Goal: Information Seeking & Learning: Learn about a topic

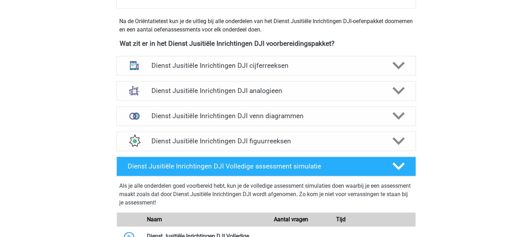
scroll to position [317, 0]
click at [201, 139] on h4 "Dienst Jusitiële Inrichtingen DJI figuurreeksen" at bounding box center [265, 141] width 229 height 8
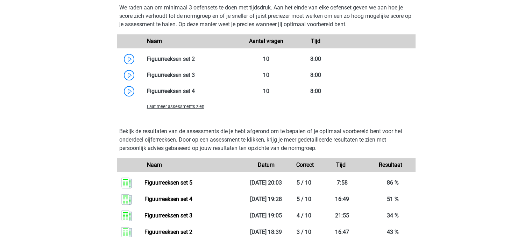
scroll to position [597, 0]
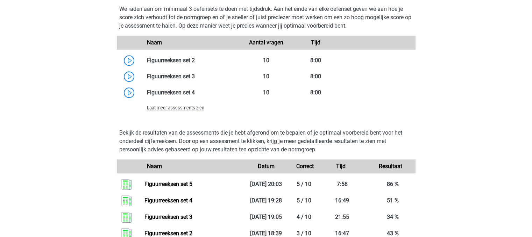
click at [184, 109] on span "Laat meer assessments zien" at bounding box center [175, 107] width 57 height 5
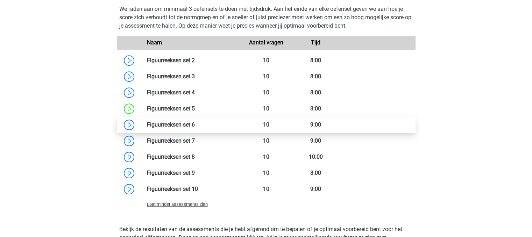
click at [195, 123] on link at bounding box center [195, 124] width 0 height 7
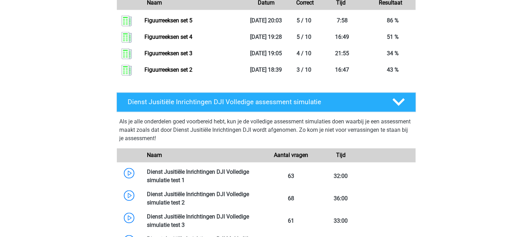
scroll to position [864, 0]
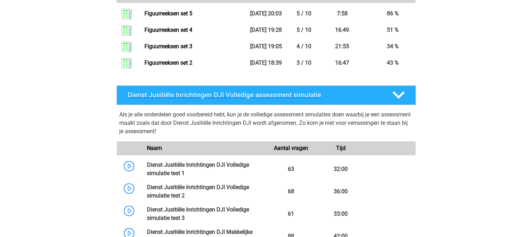
click at [397, 88] on div "Dienst Jusitiële Inrichtingen DJI Volledige assessment simulatie" at bounding box center [265, 95] width 299 height 20
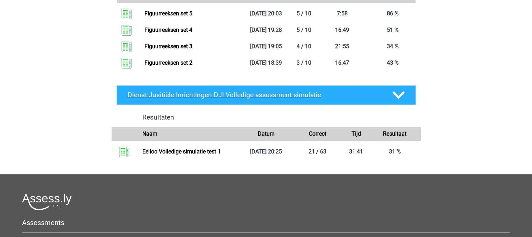
click at [397, 88] on div "Dienst Jusitiële Inrichtingen DJI Volledige assessment simulatie" at bounding box center [265, 95] width 299 height 20
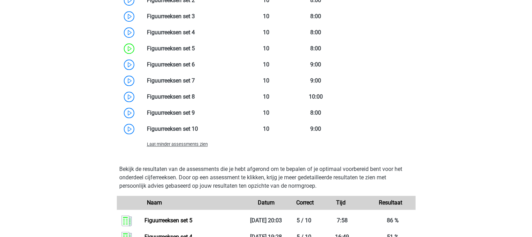
scroll to position [654, 0]
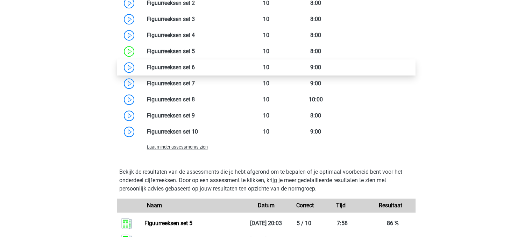
click at [195, 64] on link at bounding box center [195, 67] width 0 height 7
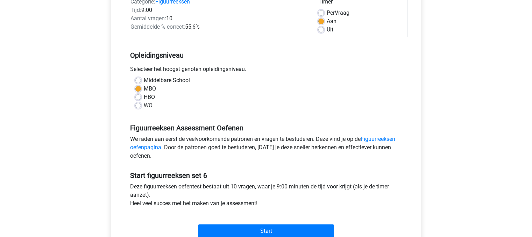
scroll to position [99, 0]
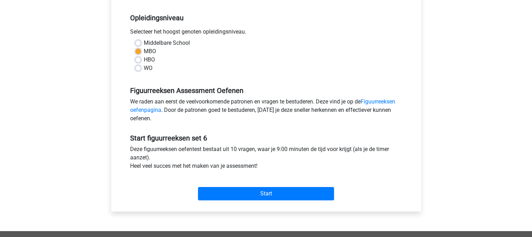
scroll to position [138, 0]
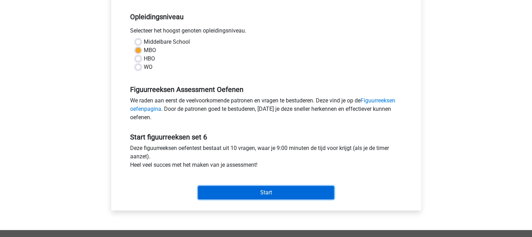
click at [268, 193] on input "Start" at bounding box center [266, 192] width 136 height 13
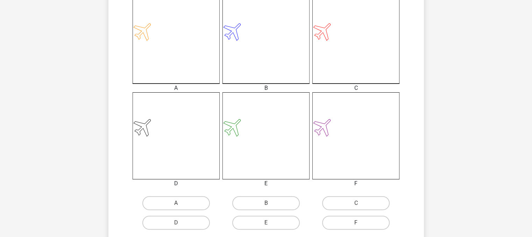
scroll to position [178, 0]
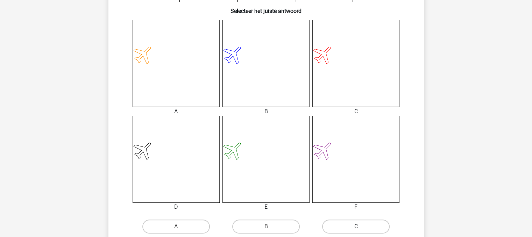
click at [344, 227] on label "C" at bounding box center [355, 227] width 67 height 14
click at [356, 227] on input "C" at bounding box center [358, 228] width 5 height 5
radio input "true"
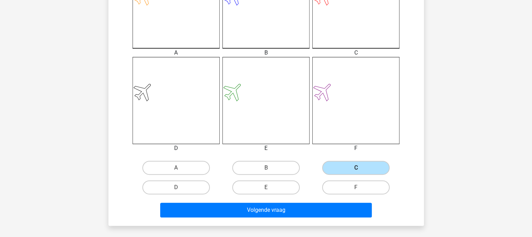
scroll to position [236, 0]
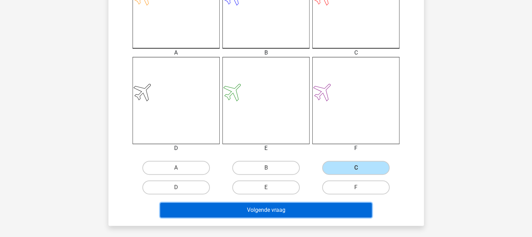
click at [269, 208] on button "Volgende vraag" at bounding box center [265, 210] width 211 height 15
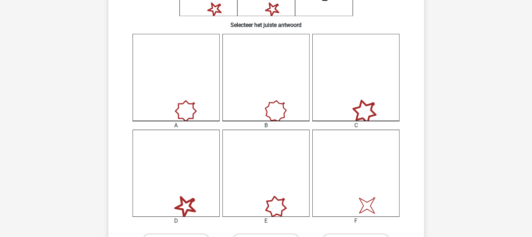
scroll to position [173, 0]
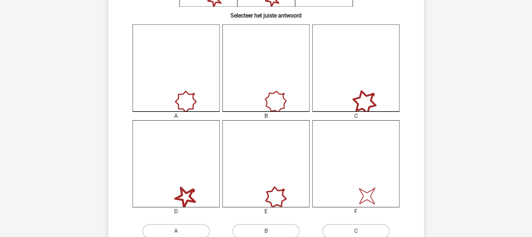
click at [269, 208] on div "E" at bounding box center [266, 211] width 98 height 8
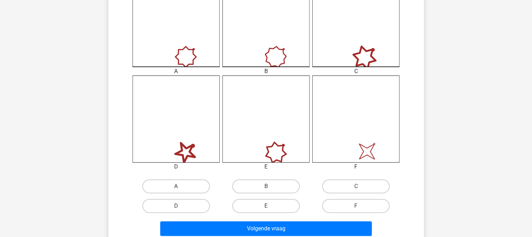
scroll to position [218, 0]
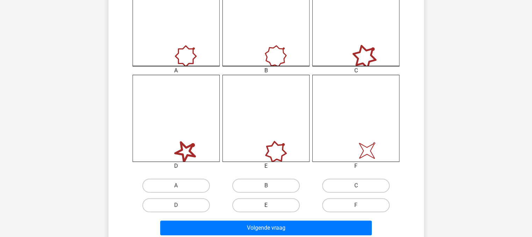
click at [276, 204] on label "E" at bounding box center [265, 205] width 67 height 14
click at [270, 205] on input "E" at bounding box center [268, 207] width 5 height 5
radio input "true"
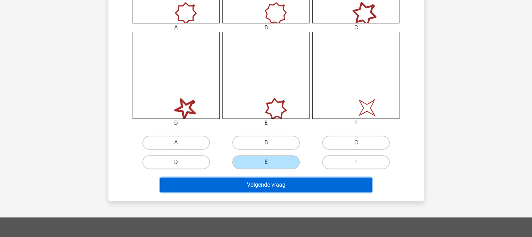
click at [255, 183] on button "Volgende vraag" at bounding box center [265, 185] width 211 height 15
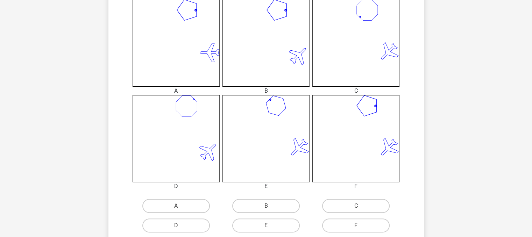
scroll to position [220, 0]
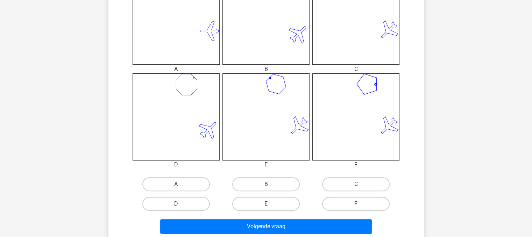
click at [183, 203] on label "D" at bounding box center [175, 204] width 67 height 14
click at [180, 204] on input "D" at bounding box center [178, 206] width 5 height 5
radio input "true"
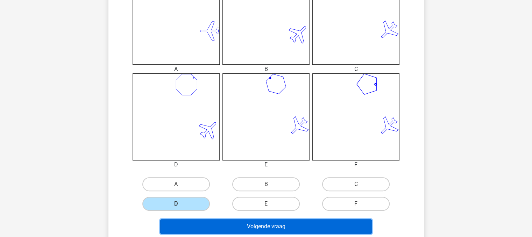
click at [249, 224] on button "Volgende vraag" at bounding box center [265, 226] width 211 height 15
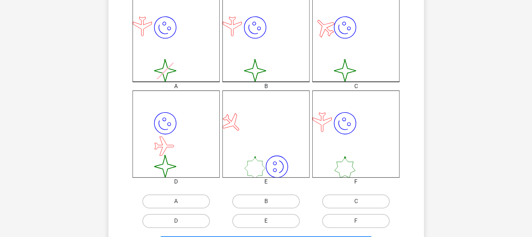
scroll to position [204, 0]
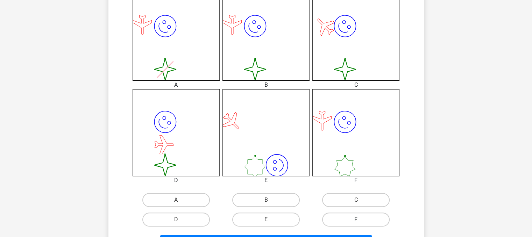
click at [350, 224] on label "F" at bounding box center [355, 220] width 67 height 14
click at [356, 224] on input "F" at bounding box center [358, 222] width 5 height 5
radio input "true"
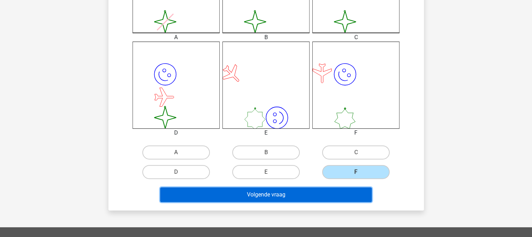
click at [286, 189] on button "Volgende vraag" at bounding box center [265, 194] width 211 height 15
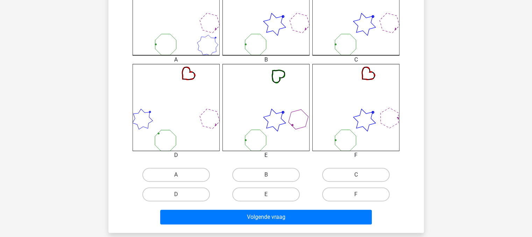
scroll to position [231, 0]
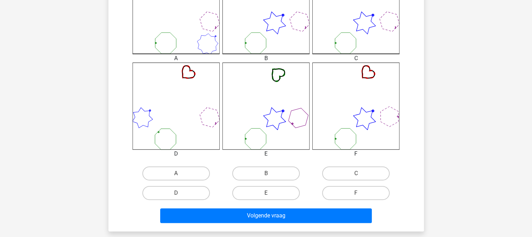
click at [344, 192] on label "F" at bounding box center [355, 193] width 67 height 14
click at [356, 193] on input "F" at bounding box center [358, 195] width 5 height 5
radio input "true"
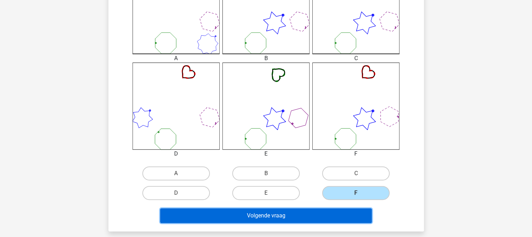
click at [252, 217] on button "Volgende vraag" at bounding box center [265, 215] width 211 height 15
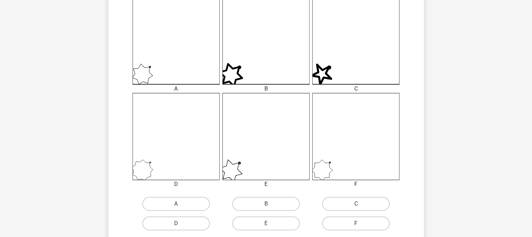
scroll to position [200, 0]
drag, startPoint x: 243, startPoint y: 143, endPoint x: 281, endPoint y: 200, distance: 69.2
click at [281, 200] on div "A B C D" at bounding box center [266, 116] width 293 height 236
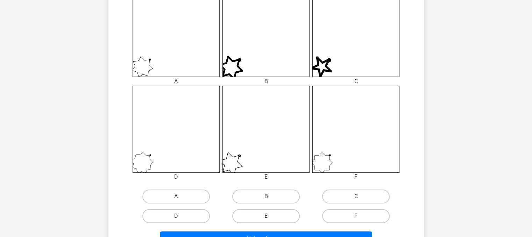
click at [188, 210] on label "D" at bounding box center [175, 216] width 67 height 14
click at [180, 216] on input "D" at bounding box center [178, 218] width 5 height 5
radio input "true"
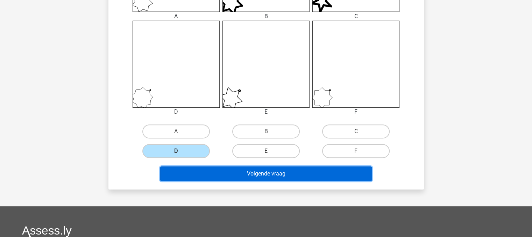
click at [246, 173] on button "Volgende vraag" at bounding box center [265, 173] width 211 height 15
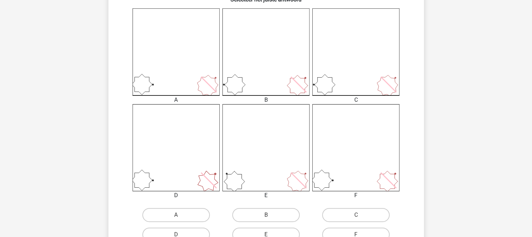
scroll to position [208, 0]
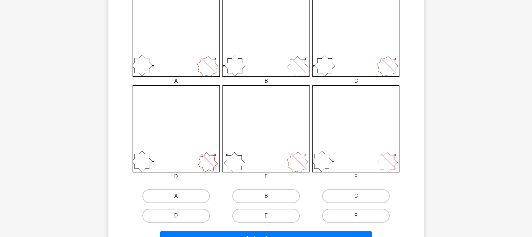
click at [179, 196] on input "A" at bounding box center [178, 198] width 5 height 5
radio input "true"
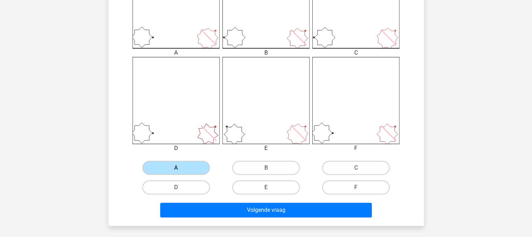
scroll to position [237, 0]
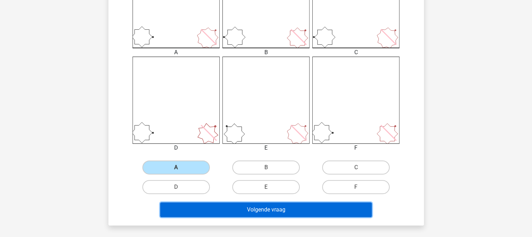
click at [240, 207] on button "Volgende vraag" at bounding box center [265, 209] width 211 height 15
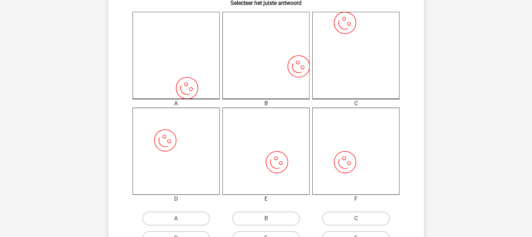
scroll to position [210, 0]
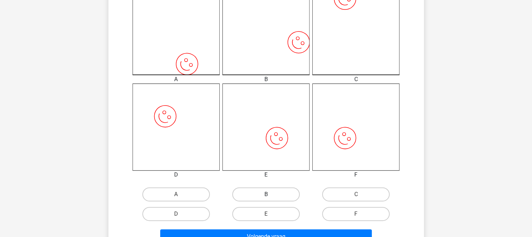
click at [244, 194] on label "B" at bounding box center [265, 194] width 67 height 14
click at [266, 194] on input "B" at bounding box center [268, 196] width 5 height 5
radio input "true"
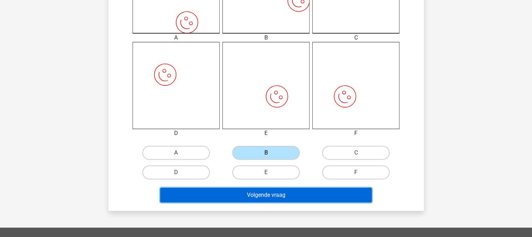
click at [252, 196] on button "Volgende vraag" at bounding box center [265, 195] width 211 height 15
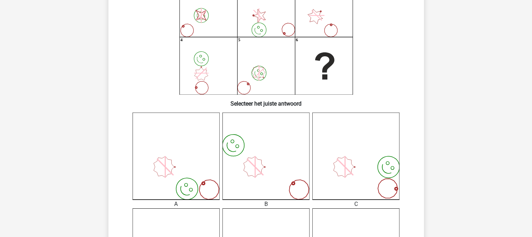
scroll to position [87, 0]
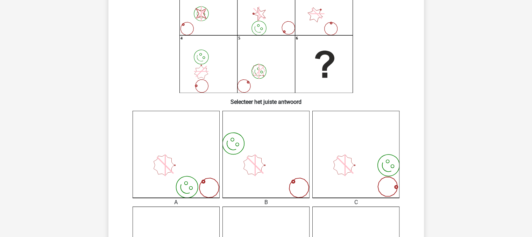
click at [287, 171] on icon "image/svg+xml" at bounding box center [265, 154] width 87 height 87
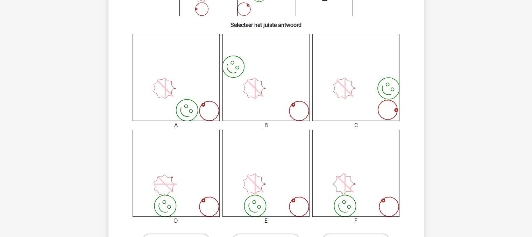
scroll to position [182, 0]
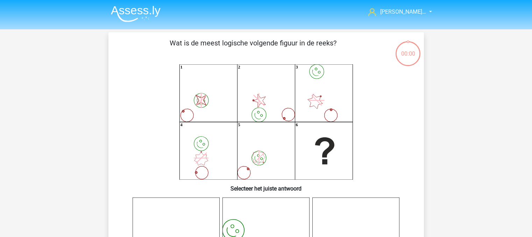
scroll to position [176, 0]
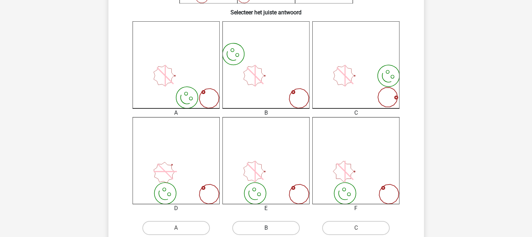
click at [268, 221] on label "B" at bounding box center [265, 228] width 67 height 14
click at [268, 228] on input "B" at bounding box center [268, 230] width 5 height 5
radio input "true"
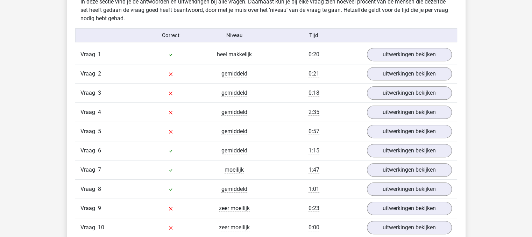
scroll to position [419, 0]
click at [299, 174] on div "Vraag 7 moeilijk 1:47 uitwerkingen bekijken" at bounding box center [266, 169] width 382 height 19
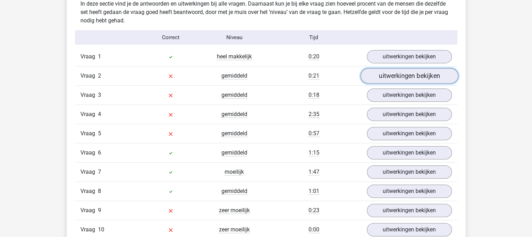
click at [407, 81] on link "uitwerkingen bekijken" at bounding box center [409, 76] width 98 height 15
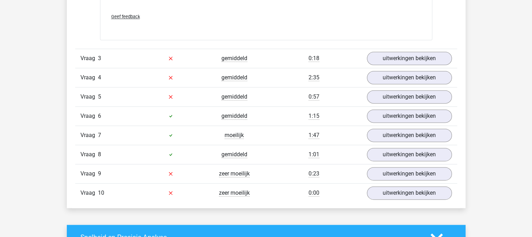
scroll to position [912, 0]
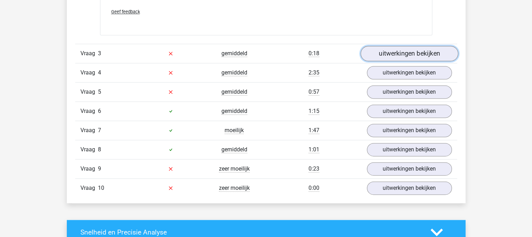
click at [387, 53] on link "uitwerkingen bekijken" at bounding box center [409, 53] width 98 height 15
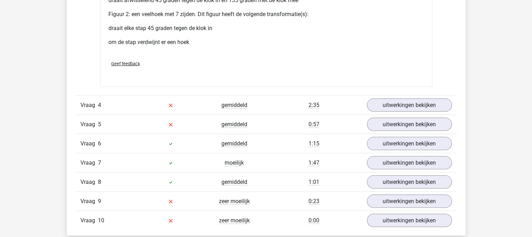
scroll to position [1390, 0]
click at [384, 105] on link "uitwerkingen bekijken" at bounding box center [409, 104] width 98 height 15
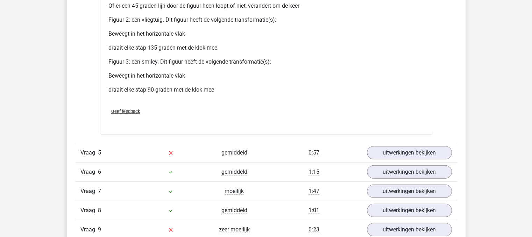
scroll to position [1937, 0]
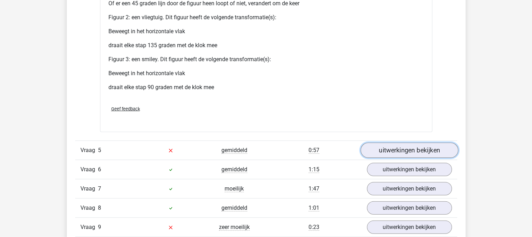
click at [382, 149] on link "uitwerkingen bekijken" at bounding box center [409, 150] width 98 height 15
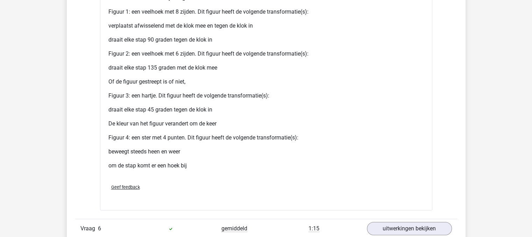
scroll to position [2561, 0]
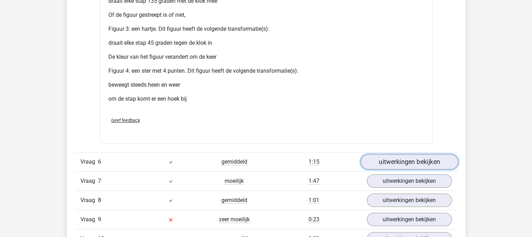
click at [395, 159] on link "uitwerkingen bekijken" at bounding box center [409, 161] width 98 height 15
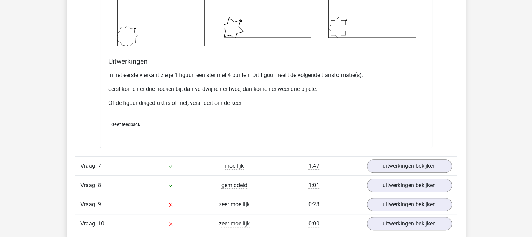
scroll to position [3053, 0]
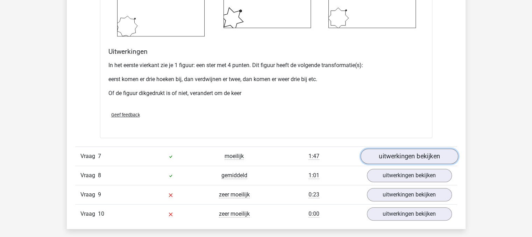
click at [396, 156] on link "uitwerkingen bekijken" at bounding box center [409, 156] width 98 height 15
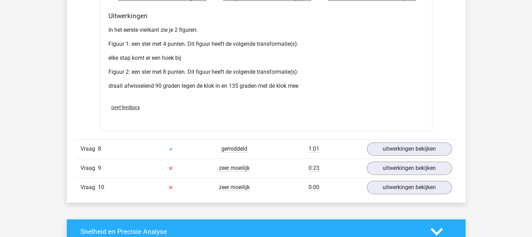
scroll to position [3576, 0]
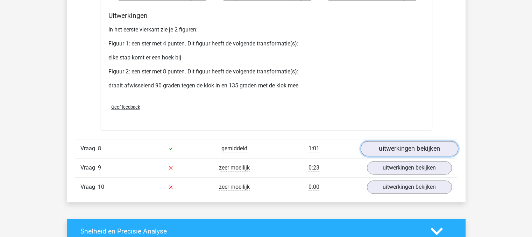
click at [403, 151] on link "uitwerkingen bekijken" at bounding box center [409, 148] width 98 height 15
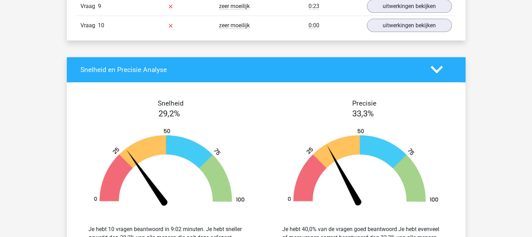
scroll to position [4193, 0]
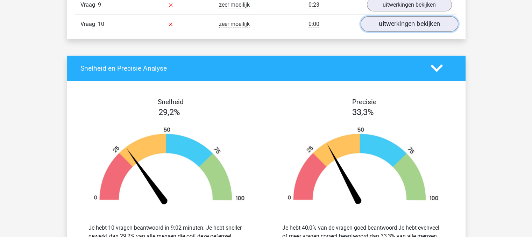
click at [414, 16] on link "uitwerkingen bekijken" at bounding box center [409, 23] width 98 height 15
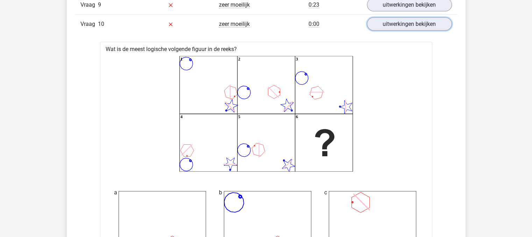
scroll to position [4131, 0]
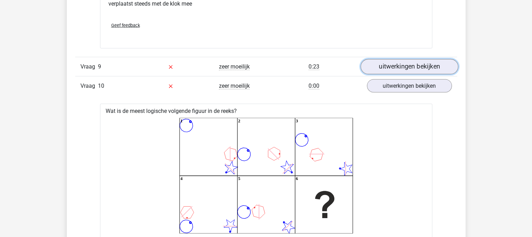
click at [401, 63] on link "uitwerkingen bekijken" at bounding box center [409, 66] width 98 height 15
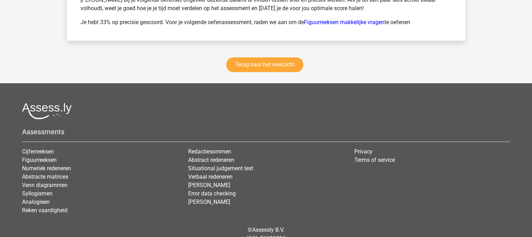
scroll to position [5627, 0]
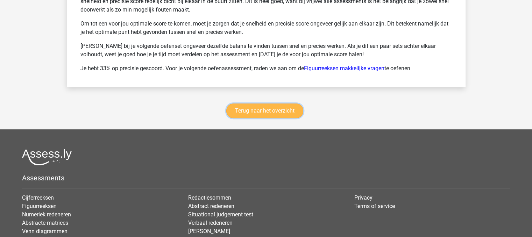
click at [245, 109] on link "Terug naar het overzicht" at bounding box center [264, 110] width 77 height 15
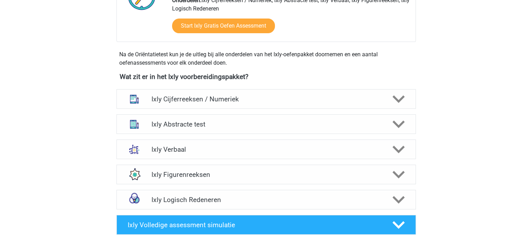
scroll to position [214, 0]
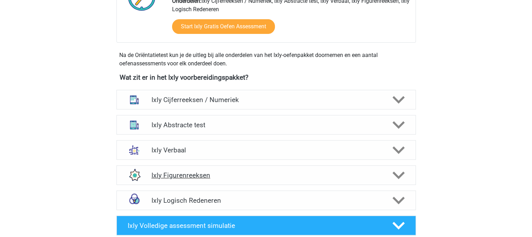
click at [208, 175] on h4 "Ixly Figurenreeksen" at bounding box center [265, 175] width 229 height 8
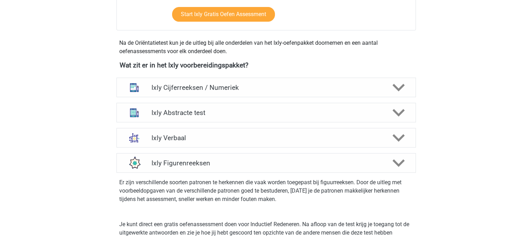
scroll to position [228, 0]
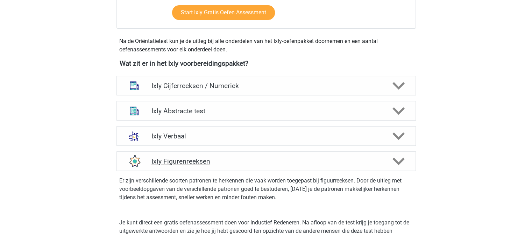
click at [376, 166] on div "Ixly Figurenreeksen" at bounding box center [265, 161] width 299 height 20
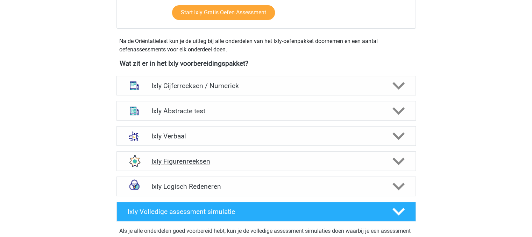
click at [376, 166] on div "Ixly Figurenreeksen" at bounding box center [265, 161] width 299 height 20
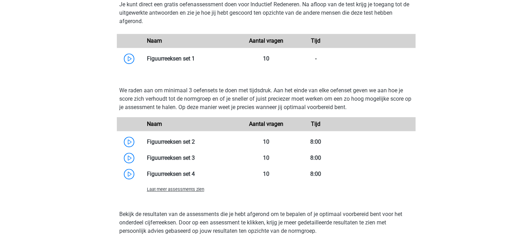
scroll to position [458, 0]
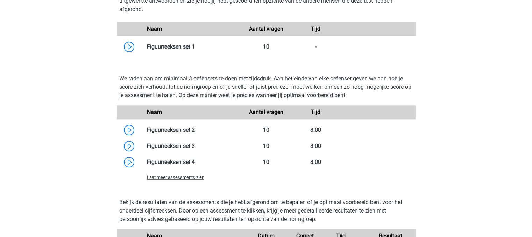
click at [190, 177] on span "Laat meer assessments zien" at bounding box center [175, 177] width 57 height 5
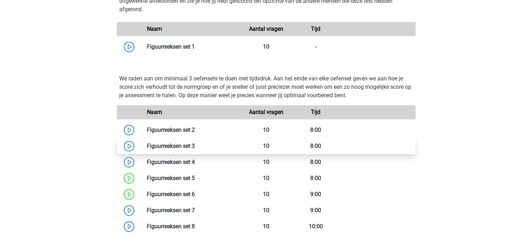
click at [195, 143] on link at bounding box center [195, 146] width 0 height 7
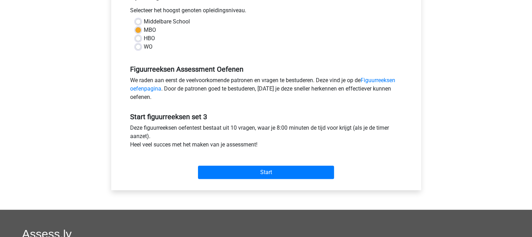
scroll to position [160, 0]
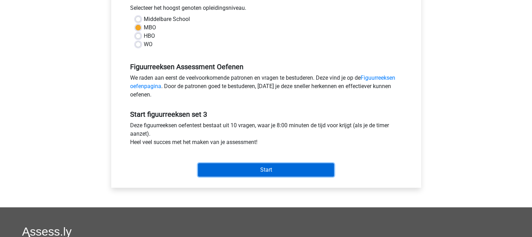
click at [285, 165] on input "Start" at bounding box center [266, 169] width 136 height 13
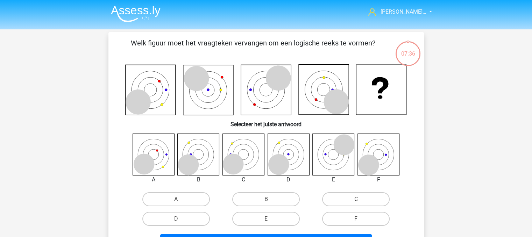
scroll to position [35, 0]
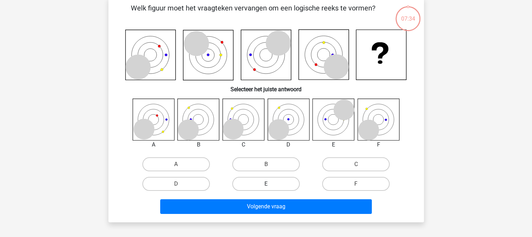
click at [252, 186] on label "E" at bounding box center [265, 184] width 67 height 14
click at [266, 186] on input "E" at bounding box center [268, 186] width 5 height 5
radio input "true"
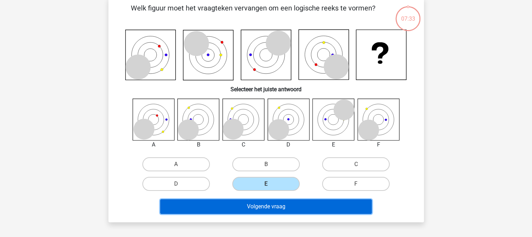
click at [260, 207] on button "Volgende vraag" at bounding box center [265, 206] width 211 height 15
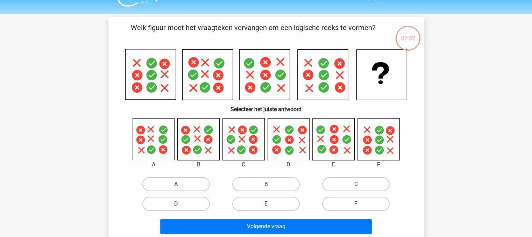
scroll to position [0, 0]
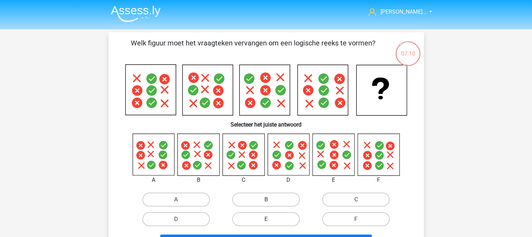
click at [276, 204] on label "B" at bounding box center [265, 200] width 67 height 14
click at [270, 204] on input "B" at bounding box center [268, 202] width 5 height 5
radio input "true"
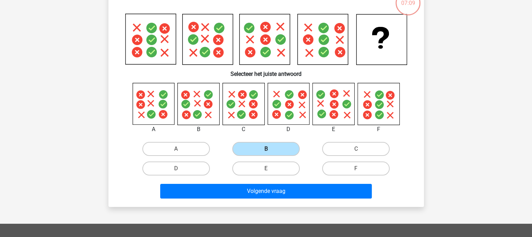
scroll to position [105, 0]
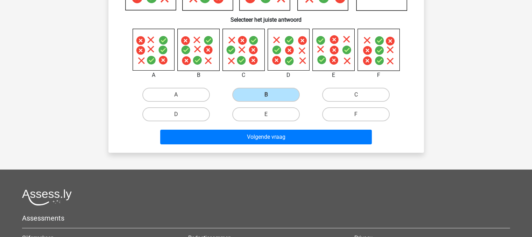
click at [232, 145] on div "Volgende vraag" at bounding box center [266, 138] width 270 height 17
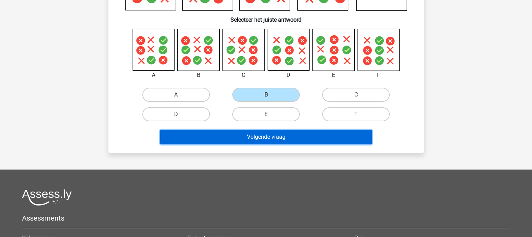
click at [229, 138] on button "Volgende vraag" at bounding box center [265, 137] width 211 height 15
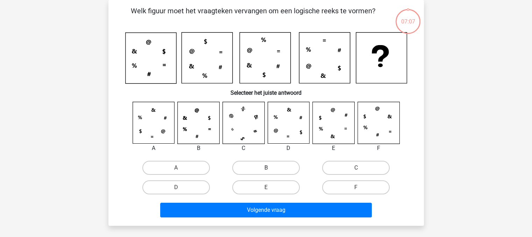
scroll to position [32, 0]
click at [265, 168] on label "B" at bounding box center [265, 168] width 67 height 14
click at [266, 168] on input "B" at bounding box center [268, 170] width 5 height 5
radio input "true"
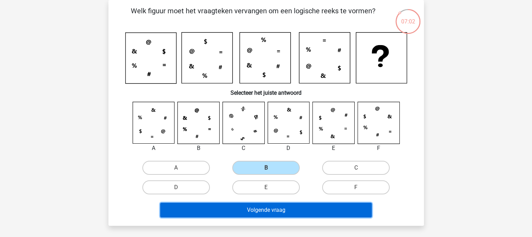
click at [284, 211] on button "Volgende vraag" at bounding box center [265, 210] width 211 height 15
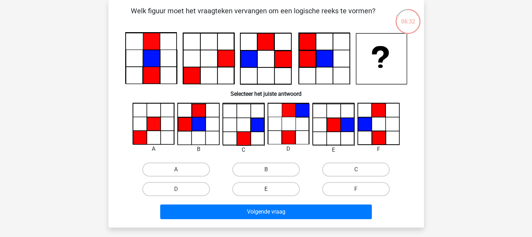
click at [250, 189] on label "E" at bounding box center [265, 189] width 67 height 14
click at [266, 189] on input "E" at bounding box center [268, 191] width 5 height 5
radio input "true"
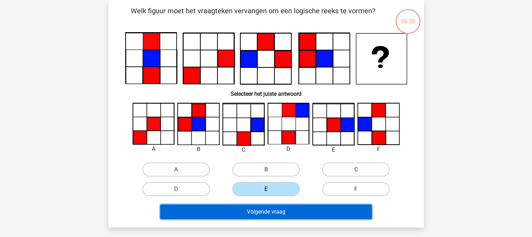
click at [282, 211] on button "Volgende vraag" at bounding box center [265, 211] width 211 height 15
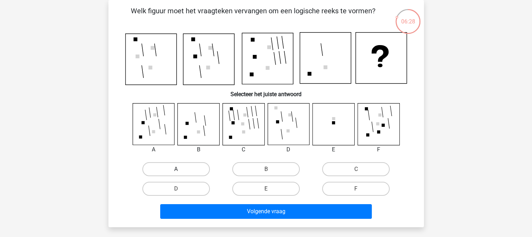
click at [201, 170] on label "A" at bounding box center [175, 169] width 67 height 14
click at [180, 170] on input "A" at bounding box center [178, 171] width 5 height 5
radio input "true"
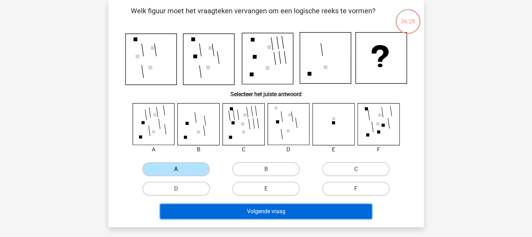
click at [242, 209] on button "Volgende vraag" at bounding box center [265, 211] width 211 height 15
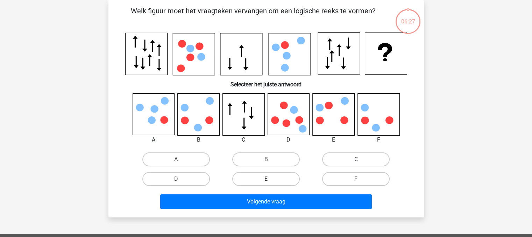
click at [368, 152] on label "C" at bounding box center [355, 159] width 67 height 14
click at [360, 159] on input "C" at bounding box center [358, 161] width 5 height 5
radio input "true"
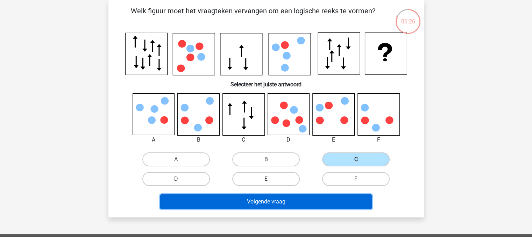
click at [348, 197] on button "Volgende vraag" at bounding box center [265, 201] width 211 height 15
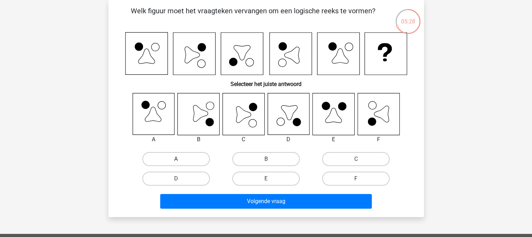
click at [193, 156] on label "A" at bounding box center [175, 159] width 67 height 14
click at [180, 159] on input "A" at bounding box center [178, 161] width 5 height 5
radio input "true"
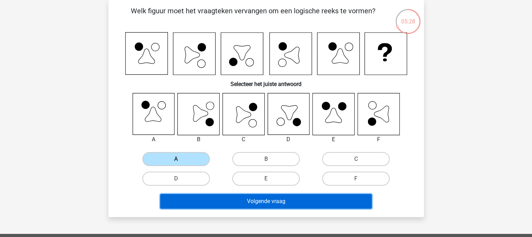
click at [256, 200] on button "Volgende vraag" at bounding box center [265, 201] width 211 height 15
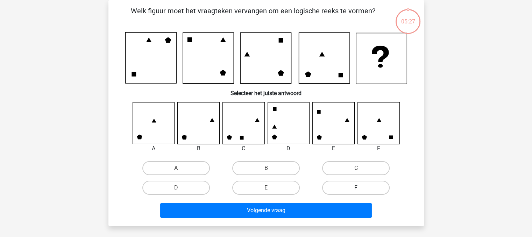
click at [351, 189] on label "F" at bounding box center [355, 188] width 67 height 14
click at [356, 189] on input "F" at bounding box center [358, 190] width 5 height 5
radio input "true"
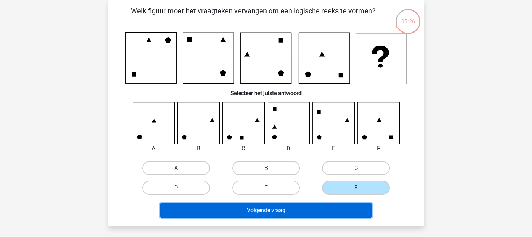
click at [338, 211] on button "Volgende vraag" at bounding box center [265, 210] width 211 height 15
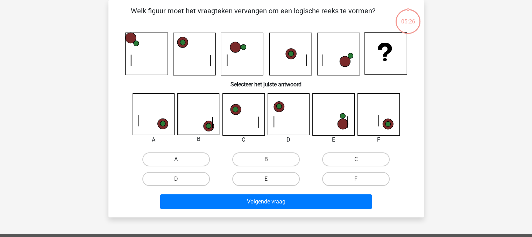
click at [182, 164] on label "A" at bounding box center [175, 159] width 67 height 14
click at [180, 164] on input "A" at bounding box center [178, 161] width 5 height 5
radio input "true"
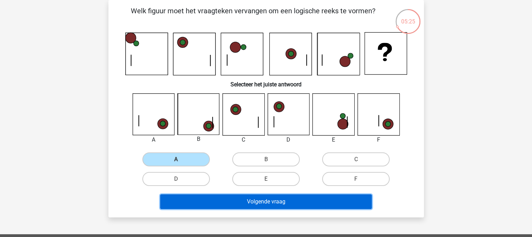
click at [251, 201] on button "Volgende vraag" at bounding box center [265, 201] width 211 height 15
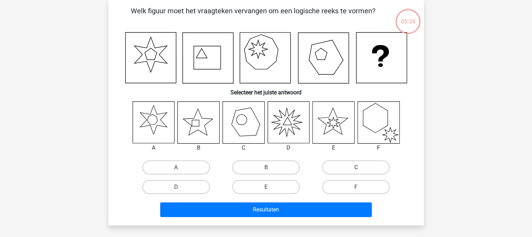
click at [343, 163] on label "C" at bounding box center [355, 167] width 67 height 14
click at [356, 167] on input "C" at bounding box center [358, 169] width 5 height 5
radio input "true"
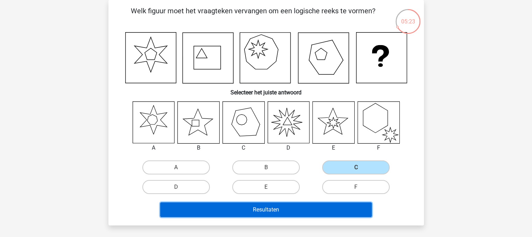
click at [327, 210] on button "Resultaten" at bounding box center [265, 209] width 211 height 15
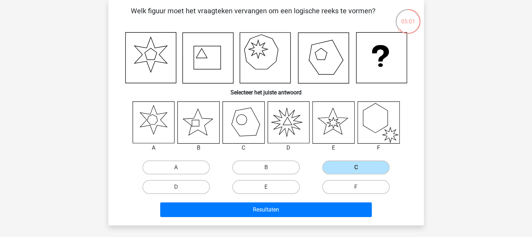
scroll to position [0, 0]
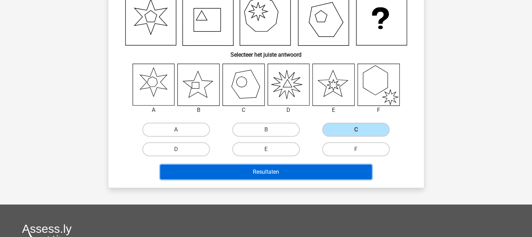
click at [315, 170] on button "Resultaten" at bounding box center [265, 172] width 211 height 15
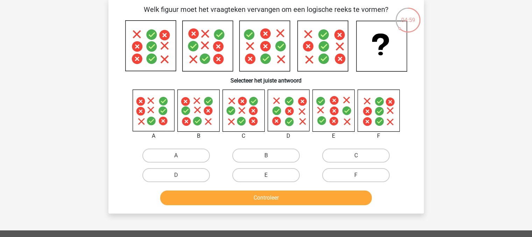
scroll to position [32, 0]
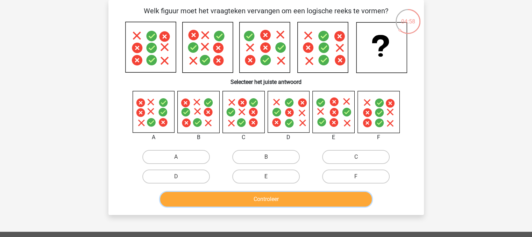
click at [329, 194] on button "Controleer" at bounding box center [265, 199] width 211 height 15
click at [327, 199] on button "Controleer" at bounding box center [265, 199] width 211 height 15
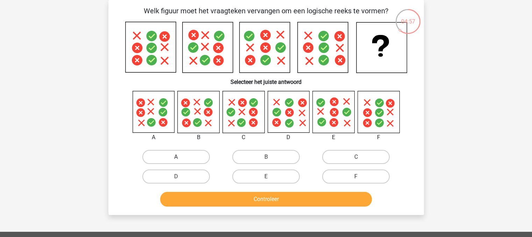
click at [192, 155] on label "A" at bounding box center [175, 157] width 67 height 14
click at [180, 157] on input "A" at bounding box center [178, 159] width 5 height 5
radio input "true"
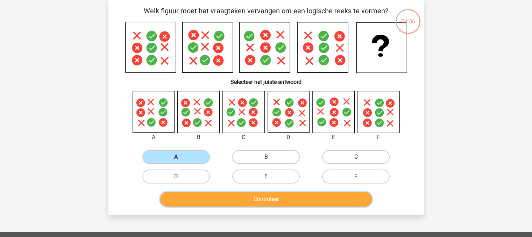
click at [249, 203] on button "Controleer" at bounding box center [265, 199] width 211 height 15
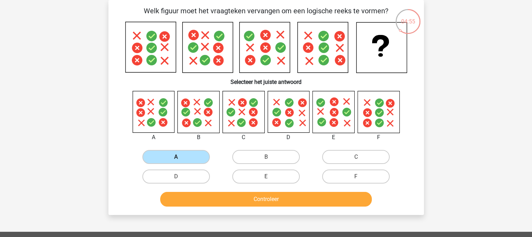
click at [185, 159] on label "A" at bounding box center [175, 157] width 67 height 14
click at [180, 159] on input "A" at bounding box center [178, 159] width 5 height 5
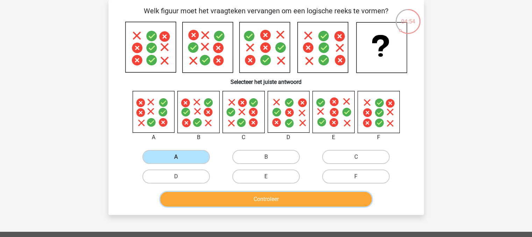
click at [312, 196] on button "Controleer" at bounding box center [265, 199] width 211 height 15
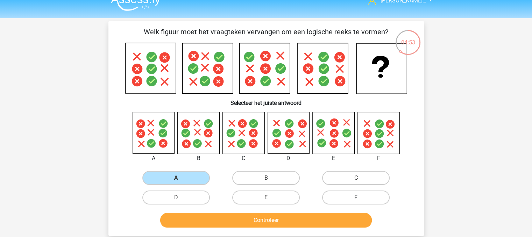
scroll to position [0, 0]
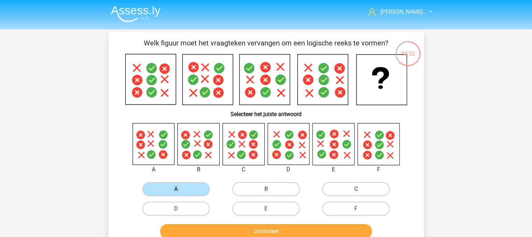
click at [346, 186] on label "C" at bounding box center [355, 189] width 67 height 14
click at [356, 189] on input "C" at bounding box center [358, 191] width 5 height 5
radio input "true"
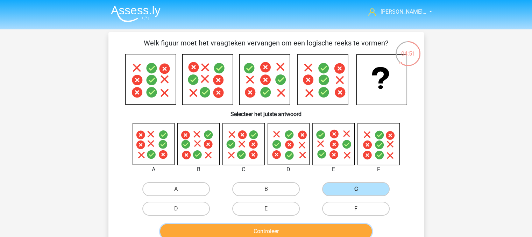
click at [340, 226] on button "Controleer" at bounding box center [265, 231] width 211 height 15
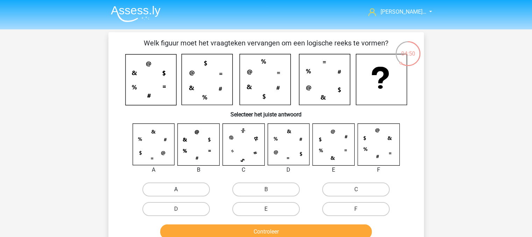
click at [186, 189] on label "A" at bounding box center [175, 189] width 67 height 14
click at [180, 189] on input "A" at bounding box center [178, 191] width 5 height 5
radio input "true"
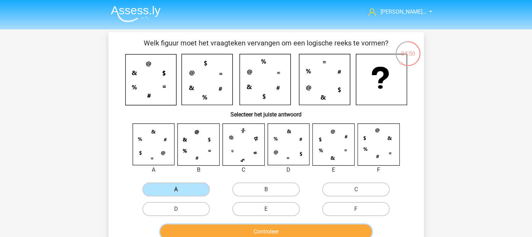
click at [260, 230] on button "Controleer" at bounding box center [265, 231] width 211 height 15
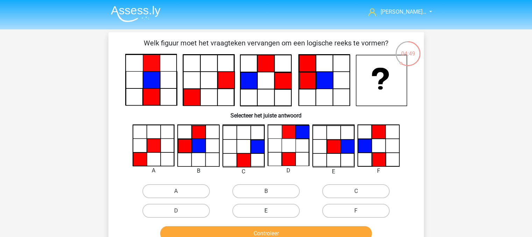
click at [279, 214] on label "E" at bounding box center [265, 211] width 67 height 14
click at [270, 214] on input "E" at bounding box center [268, 213] width 5 height 5
radio input "true"
click at [293, 236] on button "Controleer" at bounding box center [265, 233] width 211 height 15
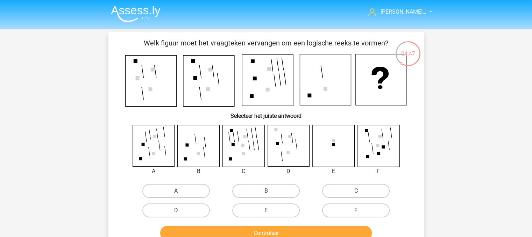
click at [270, 193] on input "B" at bounding box center [268, 193] width 5 height 5
radio input "true"
click at [292, 227] on button "Controleer" at bounding box center [265, 233] width 211 height 15
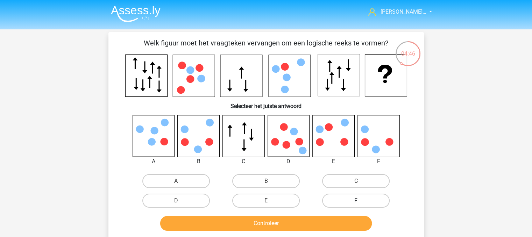
click at [337, 200] on label "F" at bounding box center [355, 201] width 67 height 14
click at [356, 201] on input "F" at bounding box center [358, 203] width 5 height 5
radio input "true"
click at [332, 224] on button "Controleer" at bounding box center [265, 223] width 211 height 15
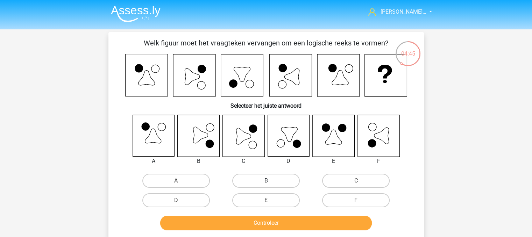
click at [253, 183] on label "B" at bounding box center [265, 181] width 67 height 14
click at [266, 183] on input "B" at bounding box center [268, 183] width 5 height 5
radio input "true"
click at [276, 218] on button "Controleer" at bounding box center [265, 223] width 211 height 15
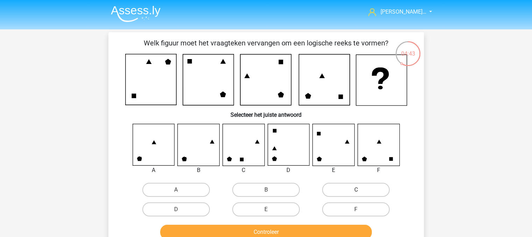
click at [340, 186] on label "C" at bounding box center [355, 190] width 67 height 14
click at [356, 190] on input "C" at bounding box center [358, 192] width 5 height 5
radio input "true"
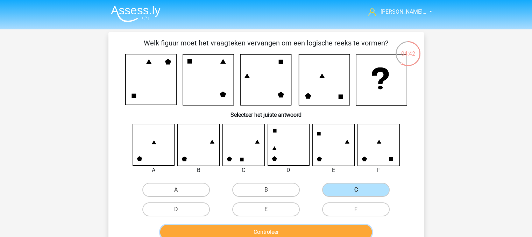
click at [338, 227] on button "Controleer" at bounding box center [265, 232] width 211 height 15
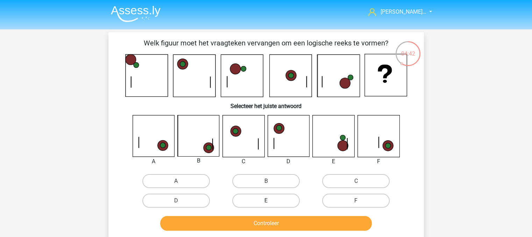
click at [270, 206] on label "E" at bounding box center [265, 201] width 67 height 14
click at [270, 205] on input "E" at bounding box center [268, 203] width 5 height 5
radio input "true"
click at [286, 219] on button "Controleer" at bounding box center [265, 223] width 211 height 15
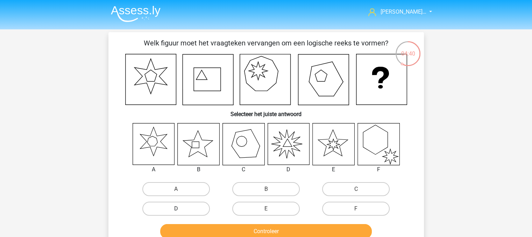
click at [192, 206] on label "D" at bounding box center [175, 209] width 67 height 14
click at [180, 209] on input "D" at bounding box center [178, 211] width 5 height 5
radio input "true"
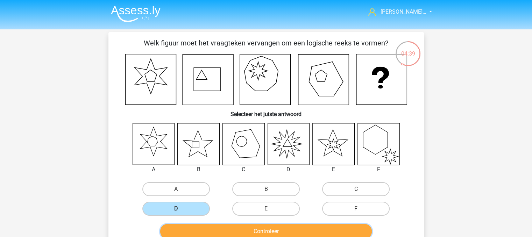
click at [259, 229] on button "Controleer" at bounding box center [265, 231] width 211 height 15
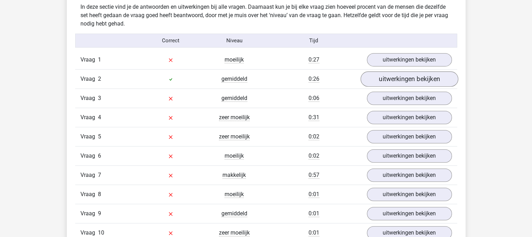
scroll to position [419, 0]
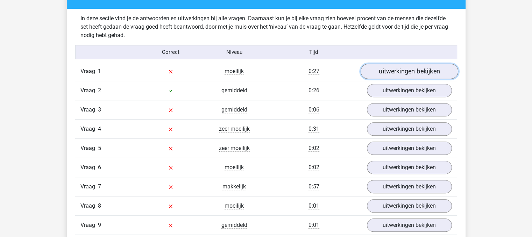
click at [414, 70] on link "uitwerkingen bekijken" at bounding box center [409, 71] width 98 height 15
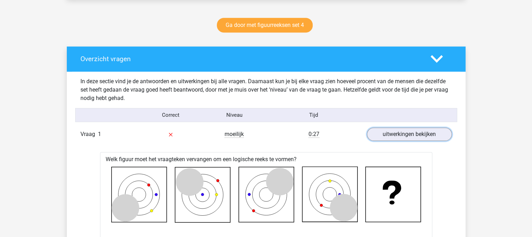
scroll to position [315, 0]
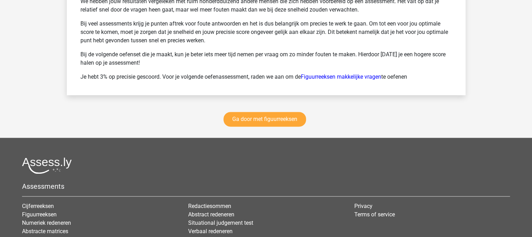
scroll to position [979, 0]
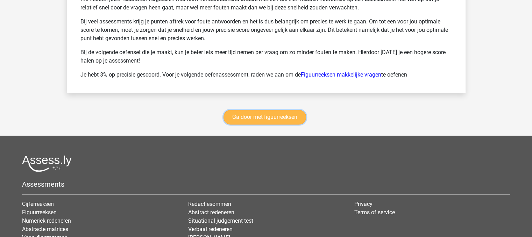
click at [280, 117] on link "Ga door met figuurreeksen" at bounding box center [264, 117] width 82 height 15
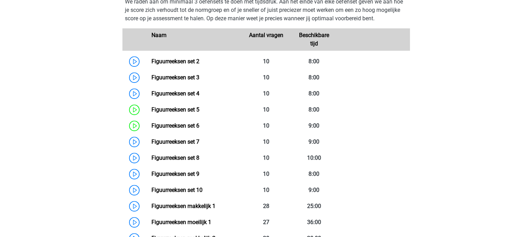
scroll to position [334, 0]
click at [154, 138] on link "Figuurreeksen set 7" at bounding box center [175, 141] width 48 height 7
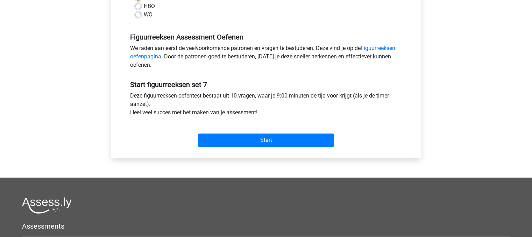
scroll to position [198, 0]
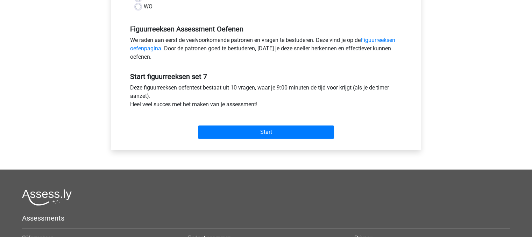
click at [267, 123] on div "Start" at bounding box center [266, 126] width 282 height 24
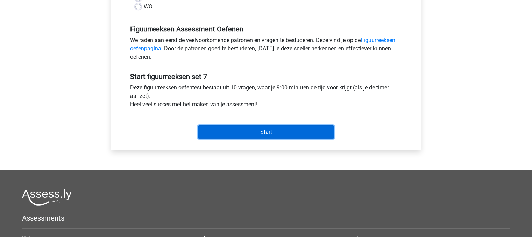
click at [257, 131] on input "Start" at bounding box center [266, 131] width 136 height 13
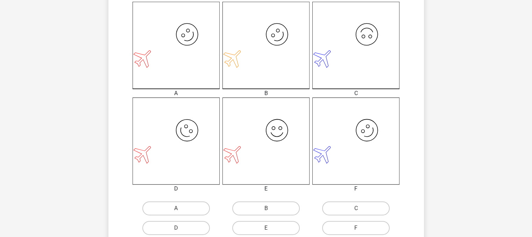
scroll to position [196, 0]
click at [173, 203] on label "A" at bounding box center [175, 208] width 67 height 14
click at [176, 208] on input "A" at bounding box center [178, 210] width 5 height 5
radio input "true"
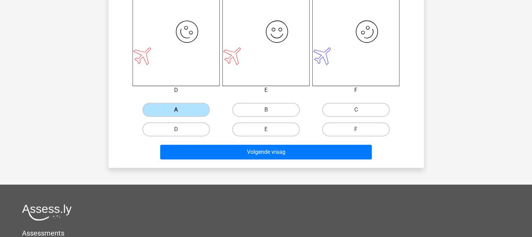
scroll to position [299, 0]
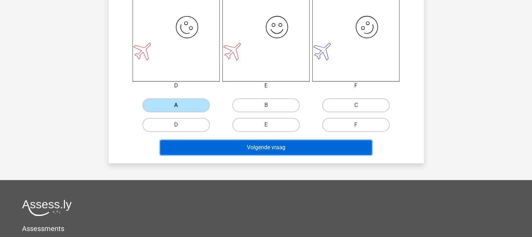
click at [262, 150] on button "Volgende vraag" at bounding box center [265, 147] width 211 height 15
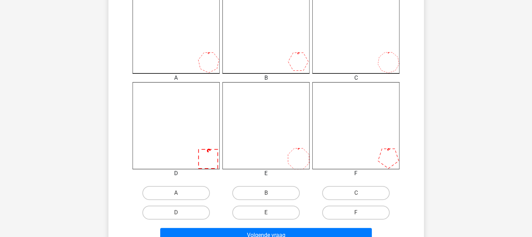
scroll to position [212, 0]
click at [186, 212] on label "D" at bounding box center [175, 212] width 67 height 14
click at [180, 212] on input "D" at bounding box center [178, 214] width 5 height 5
radio input "true"
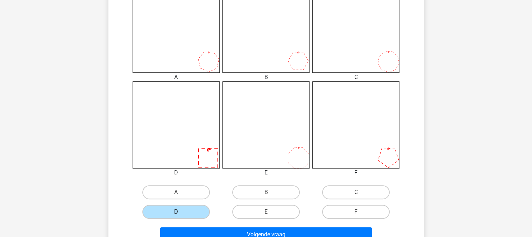
scroll to position [266, 0]
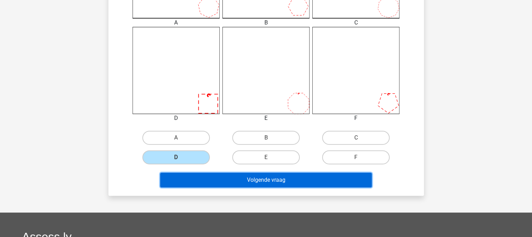
click at [255, 179] on button "Volgende vraag" at bounding box center [265, 180] width 211 height 15
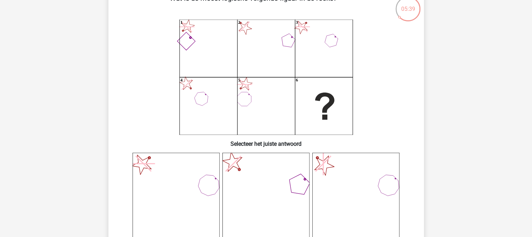
scroll to position [45, 0]
click at [255, 179] on icon at bounding box center [265, 195] width 87 height 87
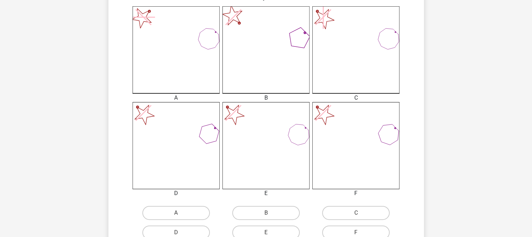
scroll to position [202, 0]
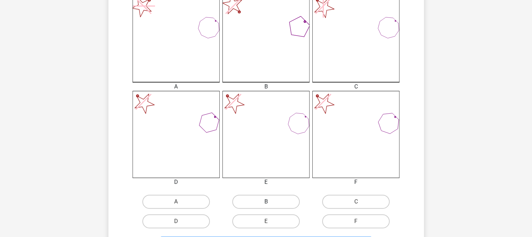
click at [261, 200] on label "B" at bounding box center [265, 202] width 67 height 14
click at [266, 202] on input "B" at bounding box center [268, 204] width 5 height 5
radio input "true"
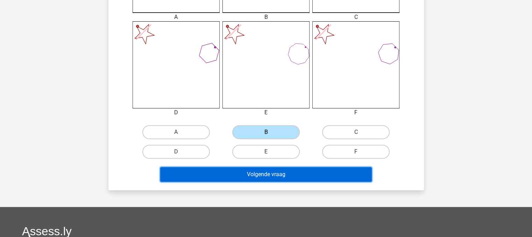
click at [267, 175] on button "Volgende vraag" at bounding box center [265, 174] width 211 height 15
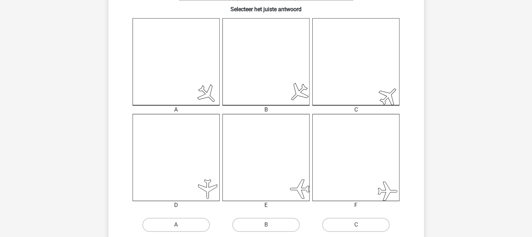
scroll to position [190, 0]
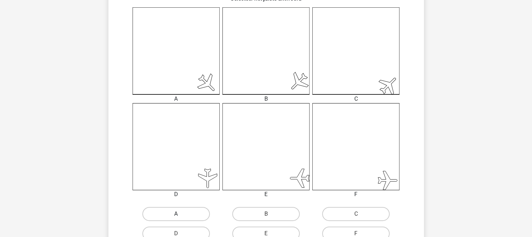
click at [189, 214] on label "A" at bounding box center [175, 214] width 67 height 14
click at [180, 214] on input "A" at bounding box center [178, 216] width 5 height 5
radio input "true"
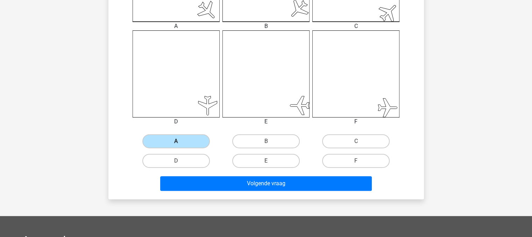
scroll to position [264, 0]
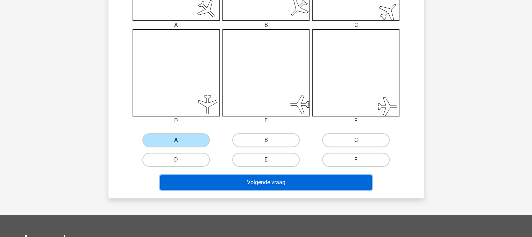
click at [266, 184] on button "Volgende vraag" at bounding box center [265, 182] width 211 height 15
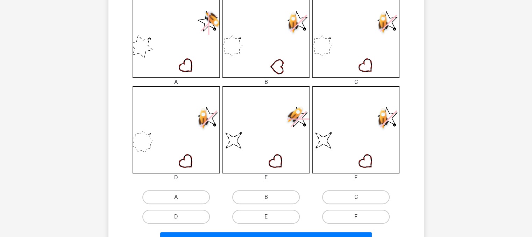
scroll to position [208, 0]
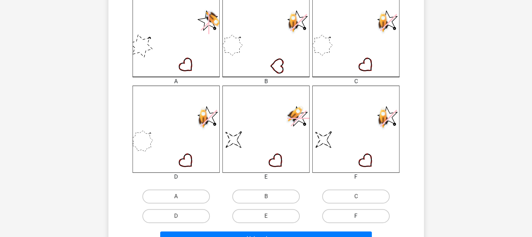
click at [344, 215] on label "F" at bounding box center [355, 216] width 67 height 14
click at [356, 216] on input "F" at bounding box center [358, 218] width 5 height 5
radio input "true"
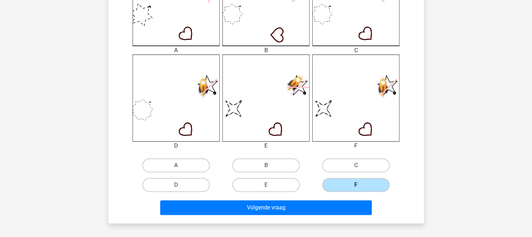
scroll to position [239, 0]
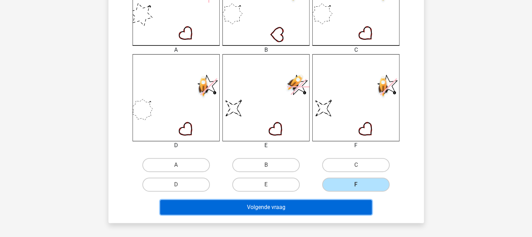
click at [268, 206] on button "Volgende vraag" at bounding box center [265, 207] width 211 height 15
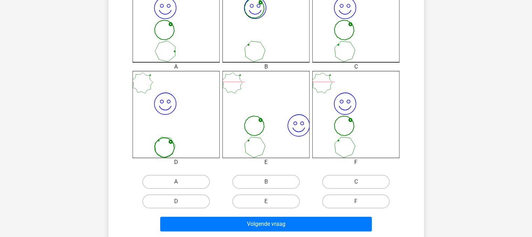
scroll to position [223, 0]
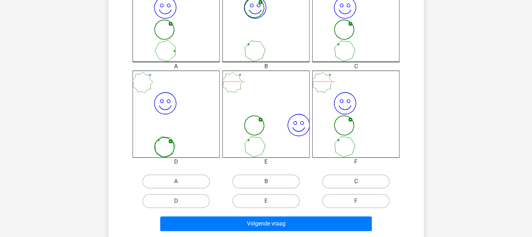
click at [327, 184] on label "C" at bounding box center [355, 181] width 67 height 14
click at [356, 184] on input "C" at bounding box center [358, 183] width 5 height 5
radio input "true"
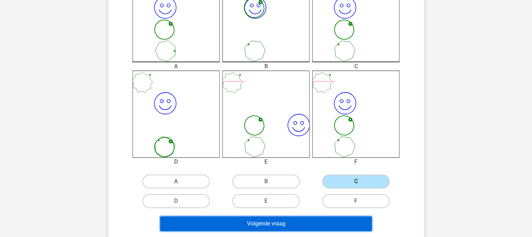
click at [275, 224] on button "Volgende vraag" at bounding box center [265, 223] width 211 height 15
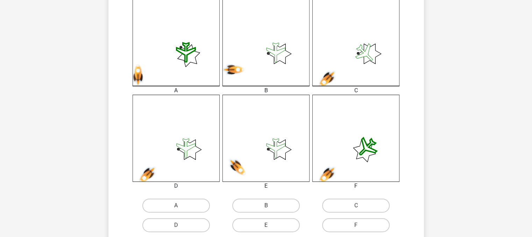
scroll to position [203, 0]
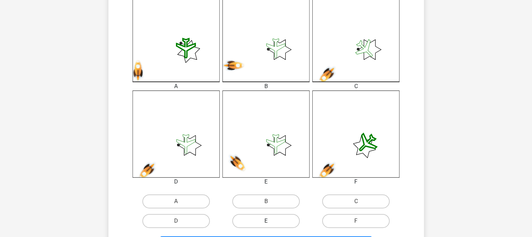
click at [276, 222] on label "E" at bounding box center [265, 221] width 67 height 14
click at [270, 222] on input "E" at bounding box center [268, 223] width 5 height 5
radio input "true"
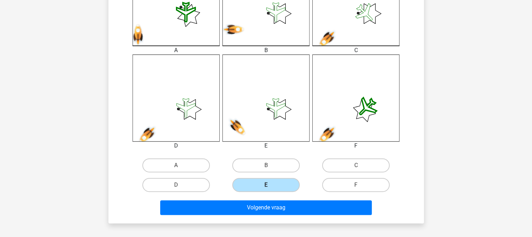
scroll to position [241, 0]
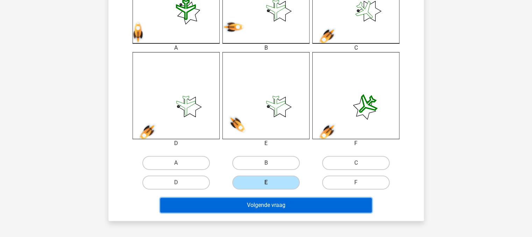
click at [280, 199] on button "Volgende vraag" at bounding box center [265, 205] width 211 height 15
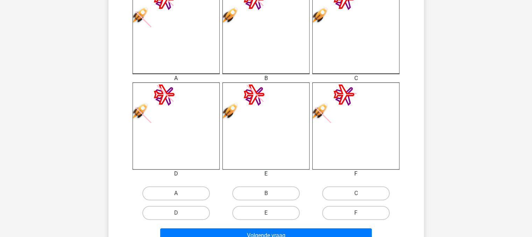
scroll to position [218, 0]
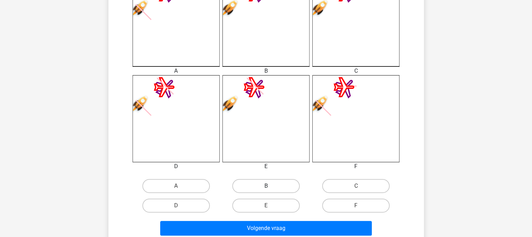
click at [265, 190] on label "B" at bounding box center [265, 186] width 67 height 14
click at [266, 190] on input "B" at bounding box center [268, 188] width 5 height 5
radio input "true"
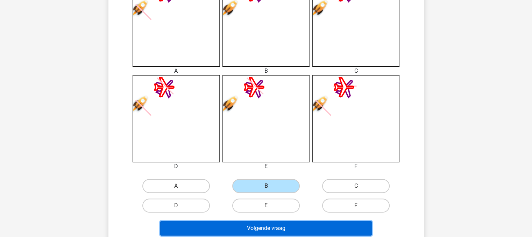
click at [273, 223] on button "Volgende vraag" at bounding box center [265, 228] width 211 height 15
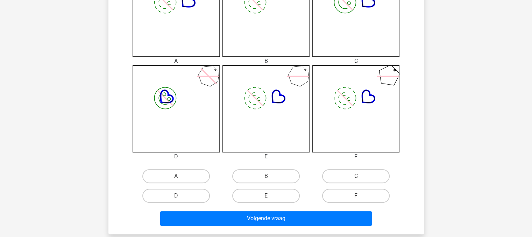
scroll to position [268, 0]
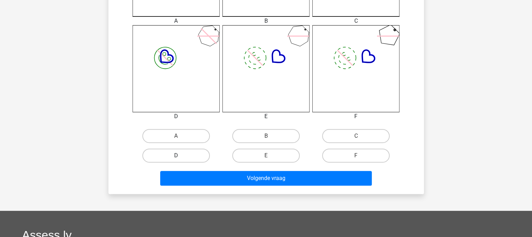
click at [159, 161] on label "D" at bounding box center [175, 156] width 67 height 14
click at [176, 160] on input "D" at bounding box center [178, 158] width 5 height 5
radio input "true"
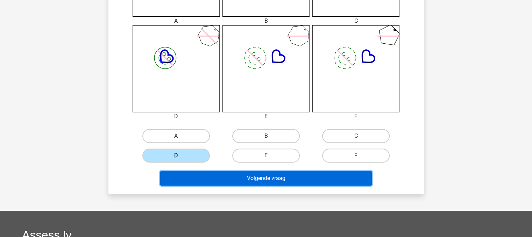
click at [261, 171] on button "Volgende vraag" at bounding box center [265, 178] width 211 height 15
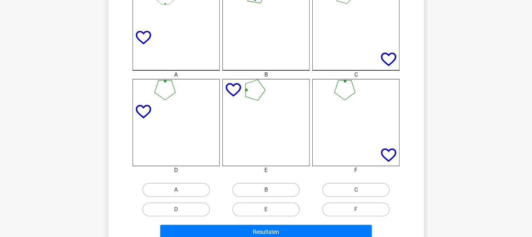
scroll to position [215, 0]
click at [261, 206] on label "E" at bounding box center [265, 209] width 67 height 14
click at [266, 209] on input "E" at bounding box center [268, 211] width 5 height 5
radio input "true"
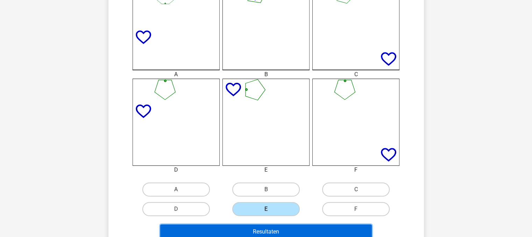
click at [254, 228] on button "Resultaten" at bounding box center [265, 231] width 211 height 15
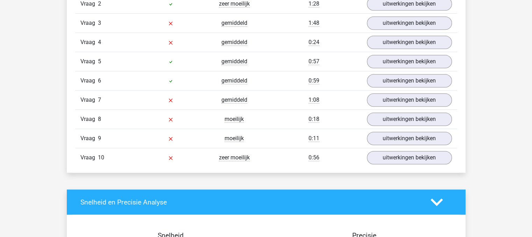
scroll to position [506, 0]
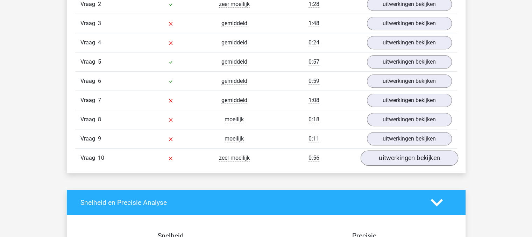
drag, startPoint x: 408, startPoint y: 163, endPoint x: 407, endPoint y: 157, distance: 5.6
click at [407, 157] on div "Vraag 10 zeer moeilijk 0:56 uitwerkingen bekijken" at bounding box center [266, 157] width 382 height 19
click at [407, 157] on link "uitwerkingen bekijken" at bounding box center [409, 158] width 98 height 15
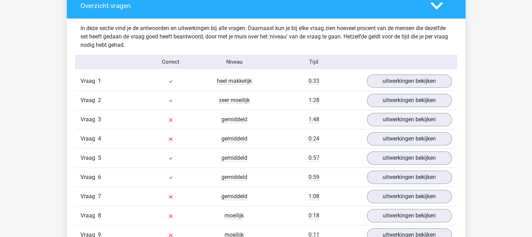
scroll to position [410, 0]
click at [381, 102] on link "uitwerkingen bekijken" at bounding box center [409, 100] width 98 height 15
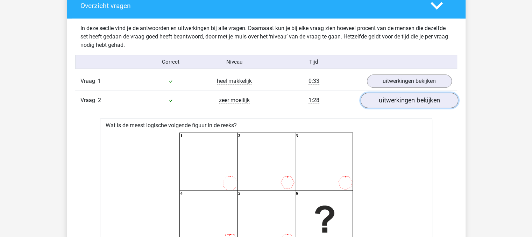
scroll to position [405, 0]
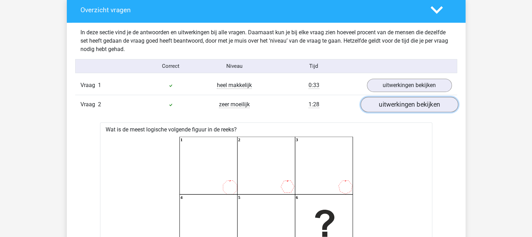
click at [400, 99] on link "uitwerkingen bekijken" at bounding box center [409, 104] width 98 height 15
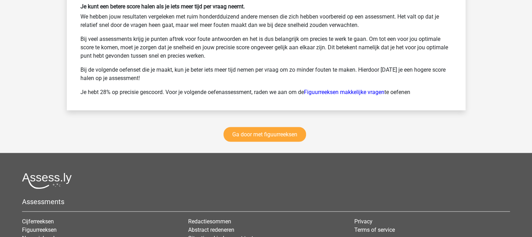
scroll to position [1475, 0]
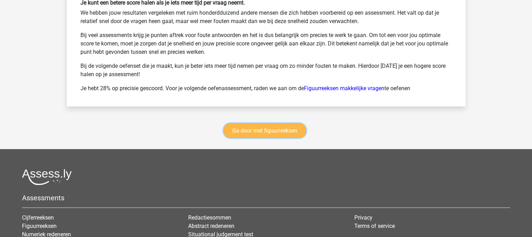
click at [252, 130] on link "Ga door met figuurreeksen" at bounding box center [264, 130] width 82 height 15
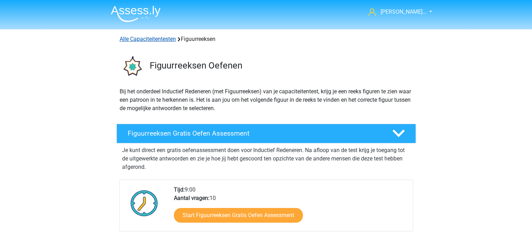
click at [130, 39] on link "Alle Capaciteitentesten" at bounding box center [148, 39] width 56 height 7
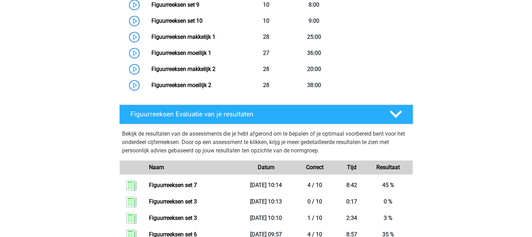
scroll to position [503, 0]
click at [357, 113] on h4 "Figuurreeksen Evaluatie van je resultaten" at bounding box center [254, 114] width 248 height 8
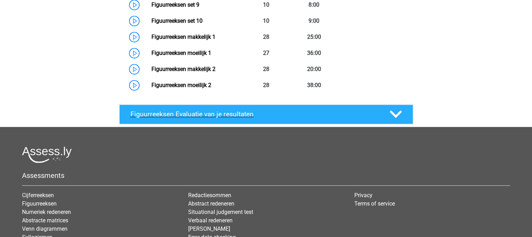
click at [357, 113] on h4 "Figuurreeksen Evaluatie van je resultaten" at bounding box center [254, 114] width 248 height 8
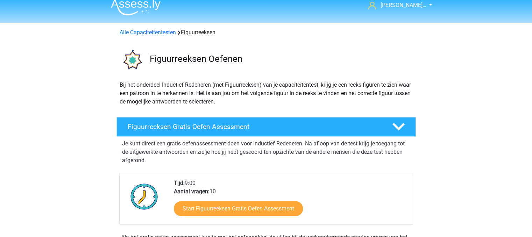
scroll to position [0, 0]
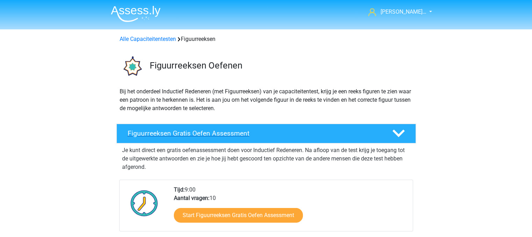
click at [302, 126] on div "Figuurreeksen Gratis Oefen Assessment" at bounding box center [265, 134] width 299 height 20
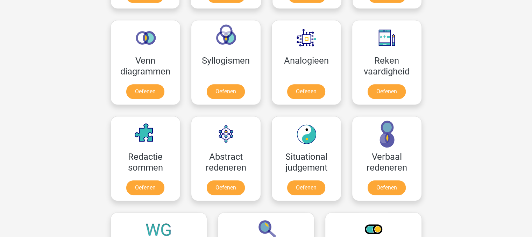
scroll to position [417, 0]
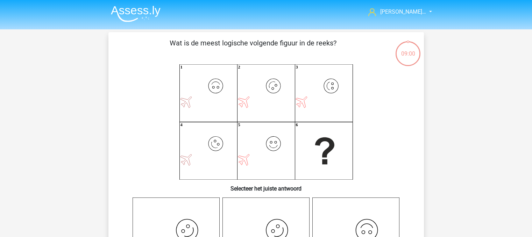
scroll to position [215, 0]
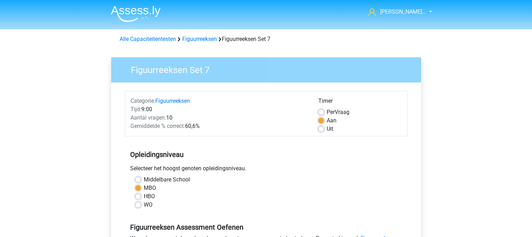
scroll to position [198, 0]
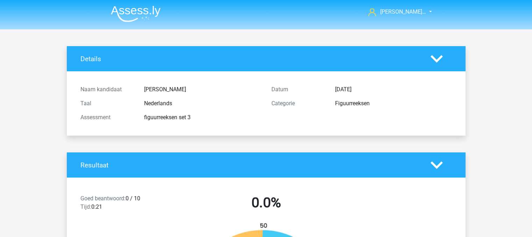
scroll to position [979, 0]
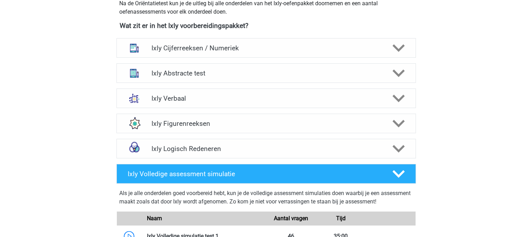
scroll to position [260, 0]
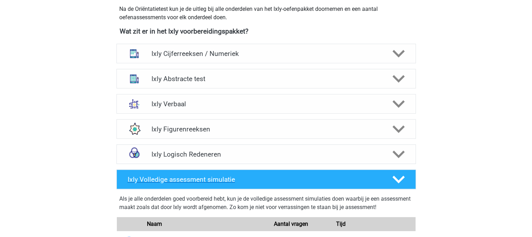
click at [389, 173] on div at bounding box center [398, 179] width 24 height 12
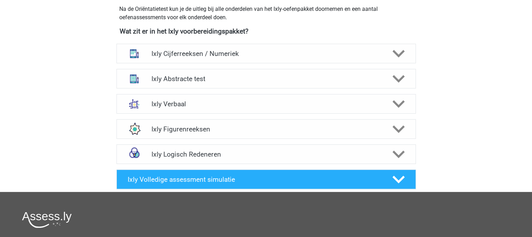
scroll to position [209, 0]
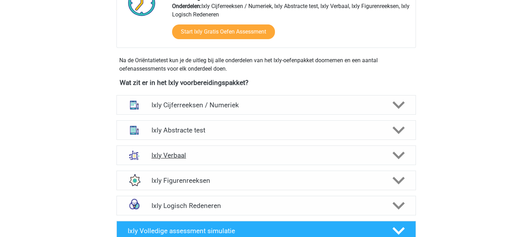
click at [202, 158] on h4 "Ixly Verbaal" at bounding box center [265, 155] width 229 height 8
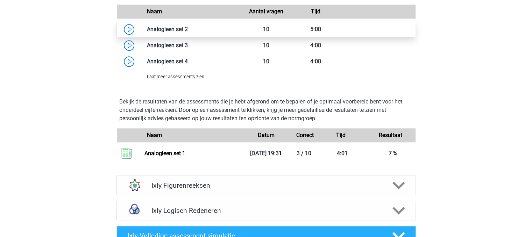
scroll to position [702, 0]
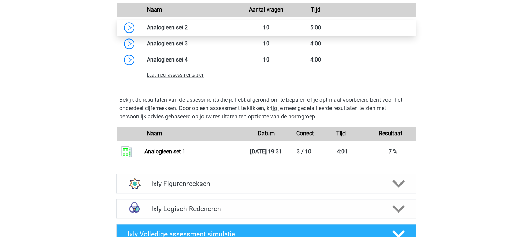
click at [188, 29] on link at bounding box center [188, 27] width 0 height 7
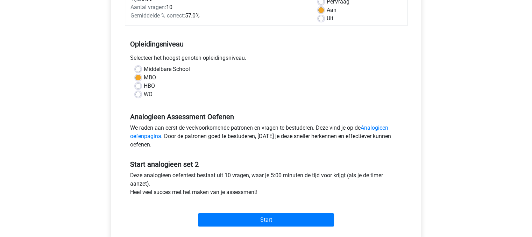
scroll to position [111, 0]
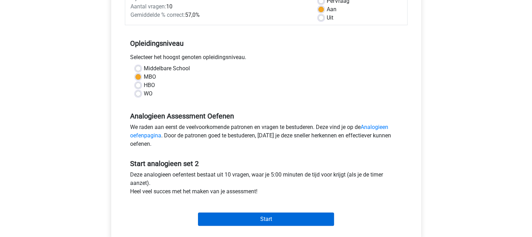
drag, startPoint x: 246, startPoint y: 209, endPoint x: 242, endPoint y: 214, distance: 6.2
click at [242, 214] on div "Start" at bounding box center [266, 213] width 282 height 24
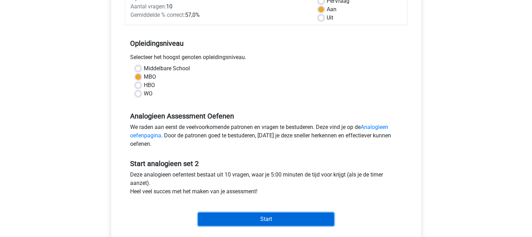
click at [242, 214] on input "Start" at bounding box center [266, 219] width 136 height 13
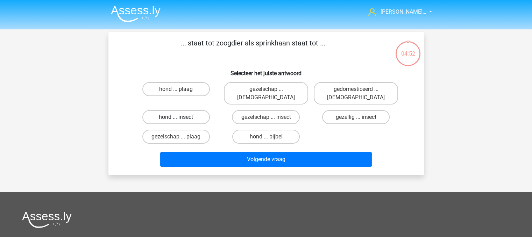
click at [163, 110] on label "hond ... insect" at bounding box center [175, 117] width 67 height 14
click at [176, 117] on input "hond ... insect" at bounding box center [178, 119] width 5 height 5
radio input "true"
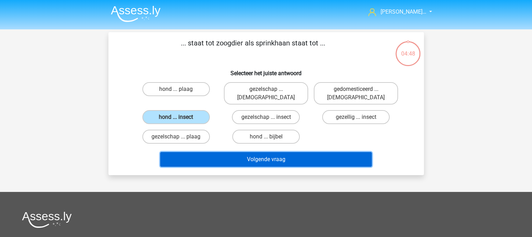
click at [267, 152] on button "Volgende vraag" at bounding box center [265, 159] width 211 height 15
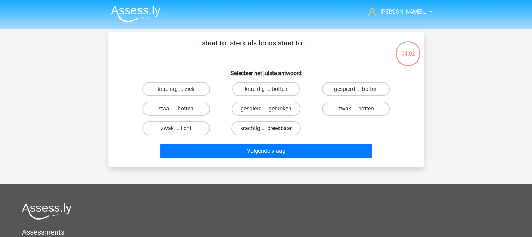
click at [275, 127] on label "krachtig ... breekbaar" at bounding box center [266, 128] width 70 height 14
click at [270, 128] on input "krachtig ... breekbaar" at bounding box center [268, 130] width 5 height 5
radio input "true"
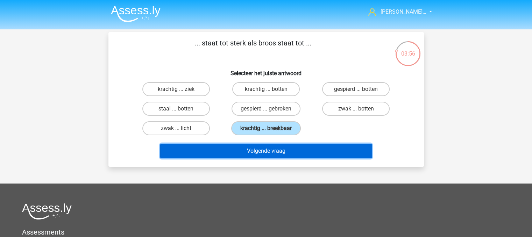
click at [268, 148] on button "Volgende vraag" at bounding box center [265, 151] width 211 height 15
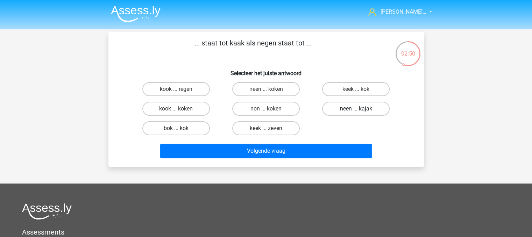
click at [340, 110] on label "neen ... kajak" at bounding box center [355, 109] width 67 height 14
click at [356, 110] on input "neen ... kajak" at bounding box center [358, 111] width 5 height 5
radio input "true"
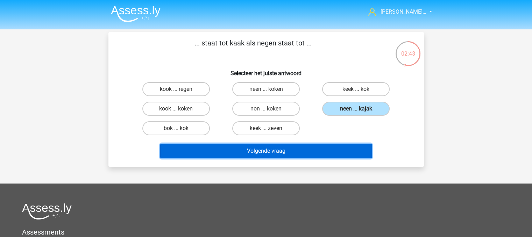
click at [296, 149] on button "Volgende vraag" at bounding box center [265, 151] width 211 height 15
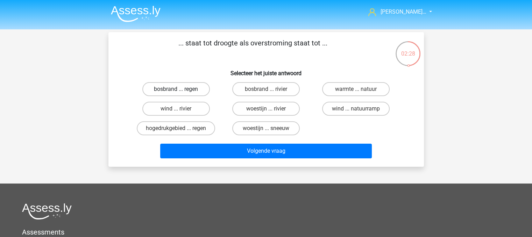
click at [171, 88] on label "bosbrand ... regen" at bounding box center [175, 89] width 67 height 14
click at [176, 89] on input "bosbrand ... regen" at bounding box center [178, 91] width 5 height 5
radio input "true"
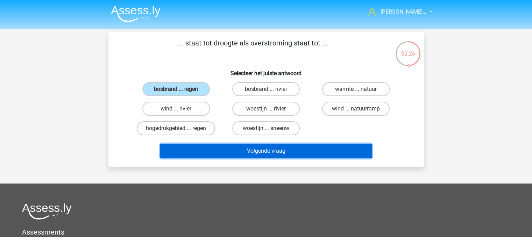
click at [268, 152] on button "Volgende vraag" at bounding box center [265, 151] width 211 height 15
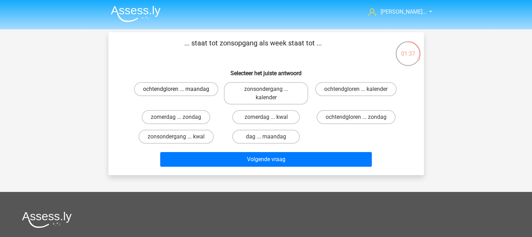
click at [180, 86] on label "ochtendgloren ... maandag" at bounding box center [176, 89] width 84 height 14
click at [180, 89] on input "ochtendgloren ... maandag" at bounding box center [178, 91] width 5 height 5
radio input "true"
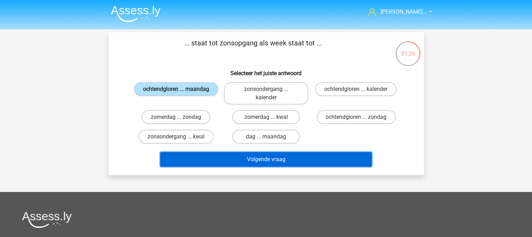
click at [261, 154] on button "Volgende vraag" at bounding box center [265, 159] width 211 height 15
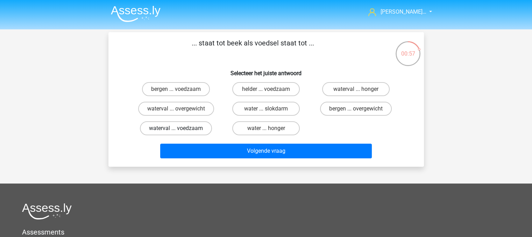
click at [186, 129] on label "waterval ... voedzaam" at bounding box center [176, 128] width 72 height 14
click at [180, 129] on input "waterval ... voedzaam" at bounding box center [178, 130] width 5 height 5
radio input "true"
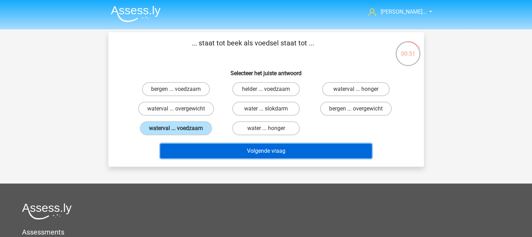
click at [264, 154] on button "Volgende vraag" at bounding box center [265, 151] width 211 height 15
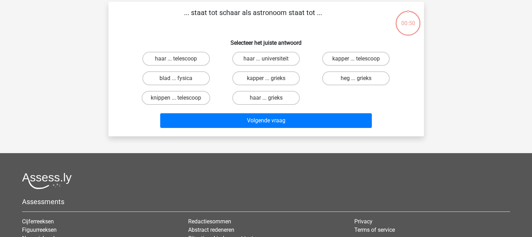
scroll to position [32, 0]
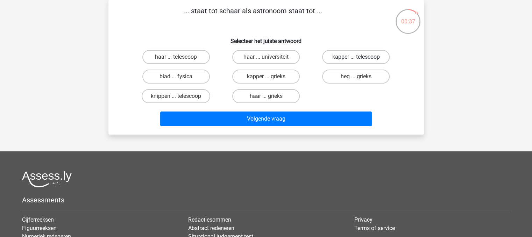
click at [346, 57] on label "kapper ... telescoop" at bounding box center [355, 57] width 67 height 14
click at [356, 57] on input "kapper ... telescoop" at bounding box center [358, 59] width 5 height 5
radio input "true"
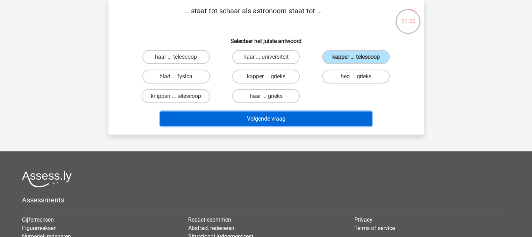
click at [243, 122] on button "Volgende vraag" at bounding box center [265, 118] width 211 height 15
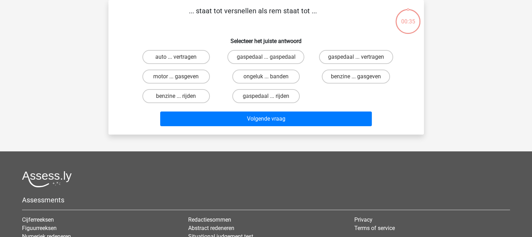
scroll to position [0, 0]
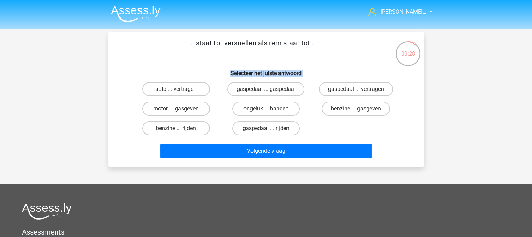
drag, startPoint x: 146, startPoint y: 55, endPoint x: 331, endPoint y: 124, distance: 197.8
click at [331, 124] on div "... staat tot versnellen als rem staat tot ... Selecteer het juiste antwoord au…" at bounding box center [266, 99] width 310 height 123
click at [331, 124] on div "auto ... vertragen gaspedaal ... gaspedaal gaspedaal ... vertragen motor ... ga…" at bounding box center [266, 108] width 270 height 59
click at [353, 84] on label "gaspedaal ... vertragen" at bounding box center [356, 89] width 74 height 14
click at [356, 89] on input "gaspedaal ... vertragen" at bounding box center [358, 91] width 5 height 5
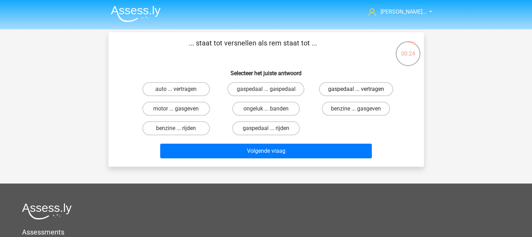
radio input "true"
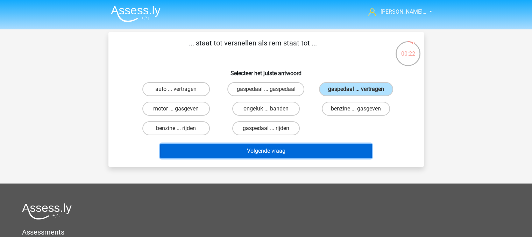
click at [259, 154] on button "Volgende vraag" at bounding box center [265, 151] width 211 height 15
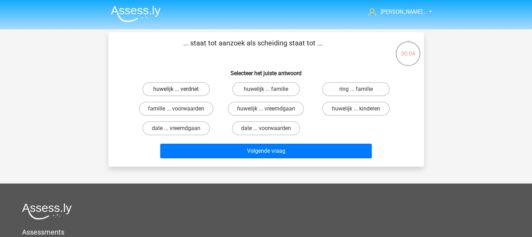
click at [177, 86] on label "huwelijk ... verdriet" at bounding box center [175, 89] width 67 height 14
click at [177, 89] on input "huwelijk ... verdriet" at bounding box center [178, 91] width 5 height 5
radio input "true"
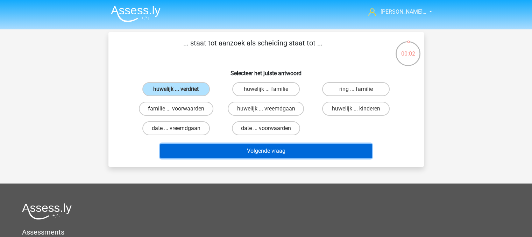
click at [278, 153] on button "Volgende vraag" at bounding box center [265, 151] width 211 height 15
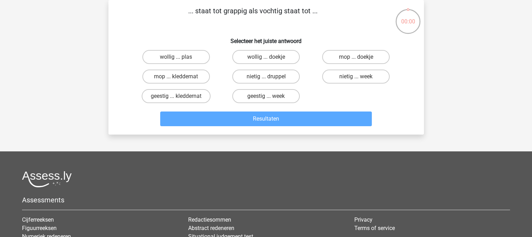
scroll to position [15, 0]
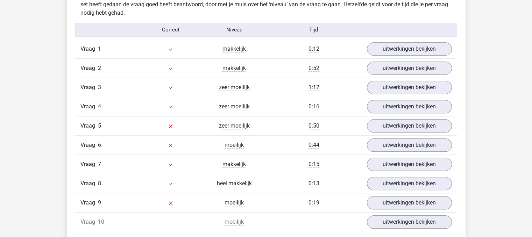
scroll to position [424, 0]
click at [388, 129] on link "uitwerkingen bekijken" at bounding box center [409, 126] width 98 height 15
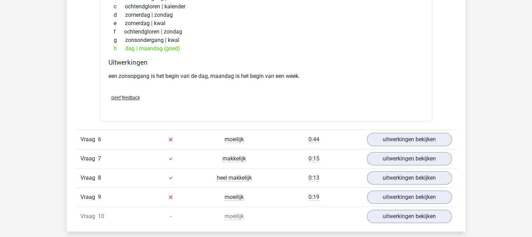
scroll to position [605, 0]
click at [394, 134] on link "uitwerkingen bekijken" at bounding box center [409, 138] width 98 height 15
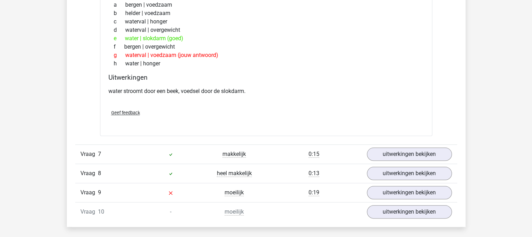
scroll to position [785, 0]
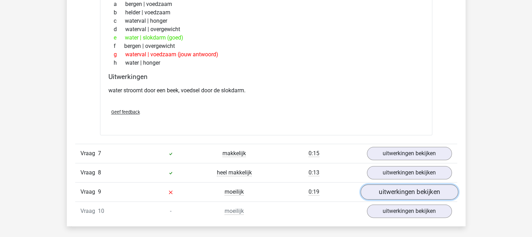
click at [394, 189] on link "uitwerkingen bekijken" at bounding box center [409, 191] width 98 height 15
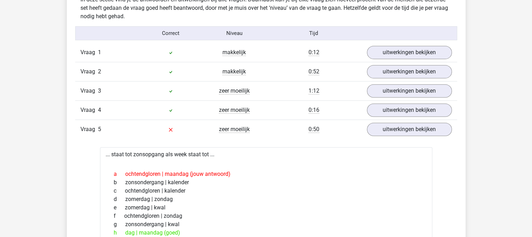
scroll to position [427, 0]
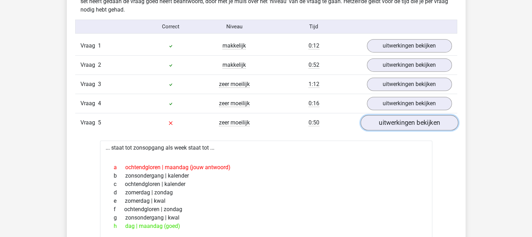
click at [419, 121] on link "uitwerkingen bekijken" at bounding box center [409, 122] width 98 height 15
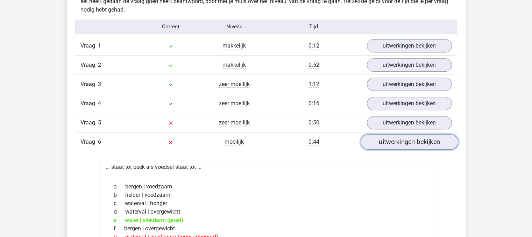
click at [402, 146] on link "uitwerkingen bekijken" at bounding box center [409, 142] width 98 height 15
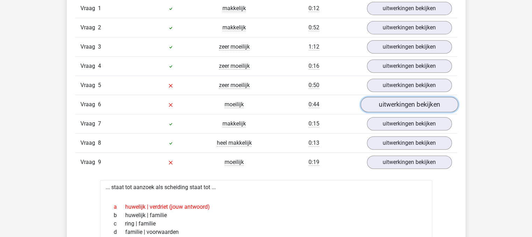
scroll to position [482, 0]
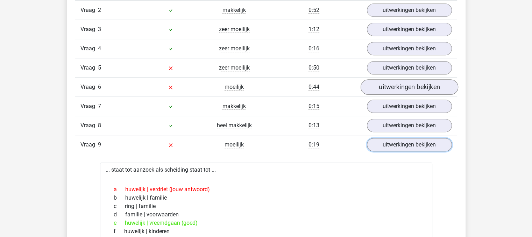
click at [402, 146] on link "uitwerkingen bekijken" at bounding box center [409, 144] width 85 height 13
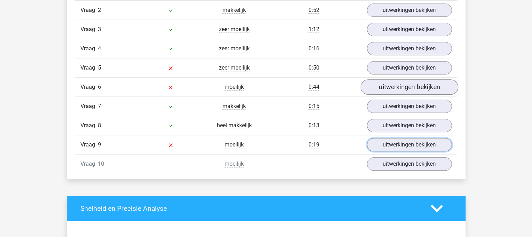
click at [402, 146] on link "uitwerkingen bekijken" at bounding box center [409, 144] width 85 height 13
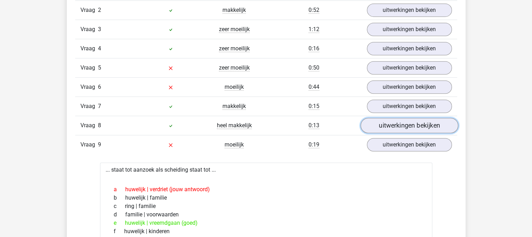
click at [385, 125] on link "uitwerkingen bekijken" at bounding box center [409, 125] width 98 height 15
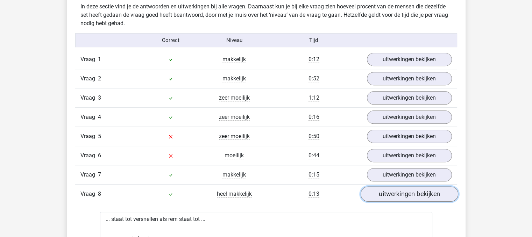
scroll to position [412, 0]
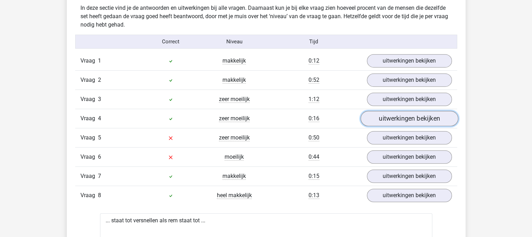
click at [389, 114] on link "uitwerkingen bekijken" at bounding box center [409, 118] width 98 height 15
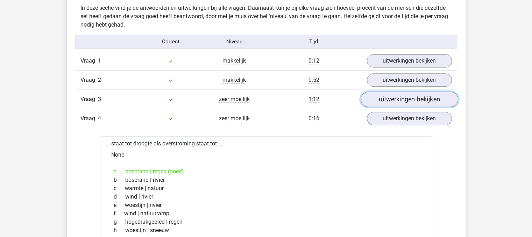
click at [400, 95] on link "uitwerkingen bekijken" at bounding box center [409, 99] width 98 height 15
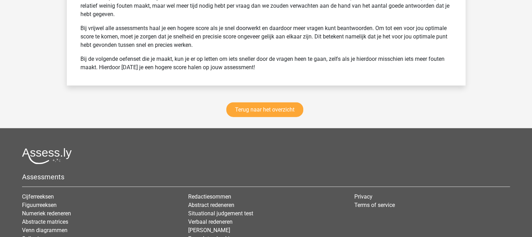
scroll to position [1752, 0]
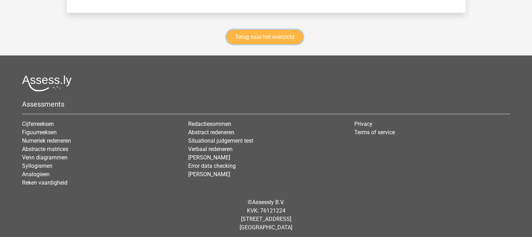
click at [274, 39] on link "Terug naar het overzicht" at bounding box center [264, 37] width 77 height 15
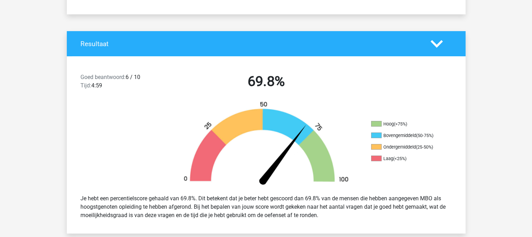
scroll to position [121, 0]
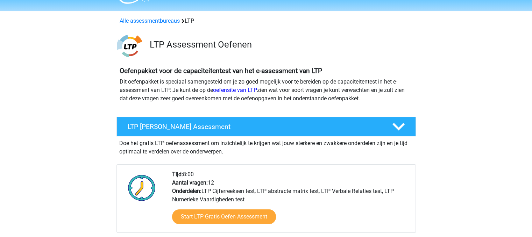
scroll to position [17, 0]
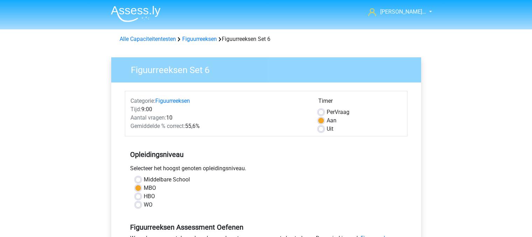
scroll to position [138, 0]
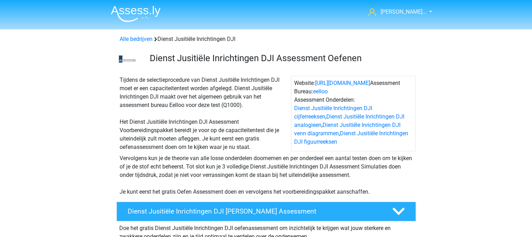
click at [182, 37] on div "Alle bedrijven Dienst Jusitiële Inrichtingen DJI" at bounding box center [266, 39] width 298 height 8
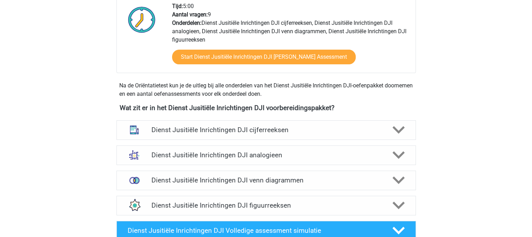
scroll to position [292, 0]
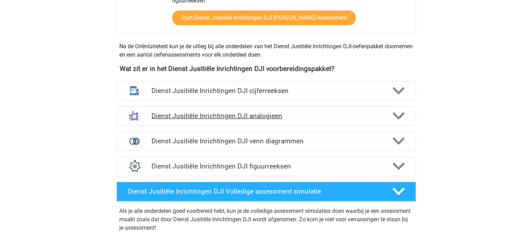
click at [260, 123] on div "Dienst Jusitiële Inrichtingen DJI analogieen" at bounding box center [265, 116] width 299 height 20
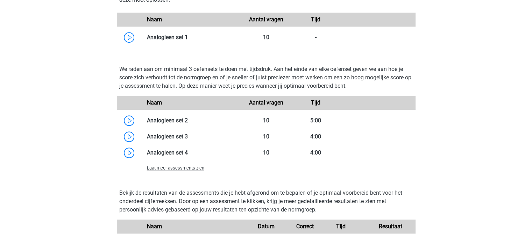
scroll to position [663, 0]
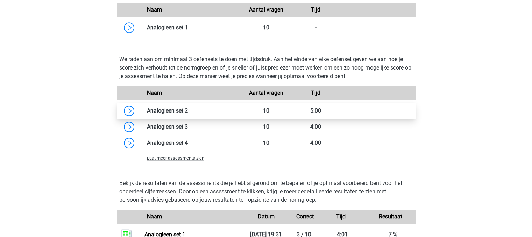
click at [188, 111] on link at bounding box center [188, 110] width 0 height 7
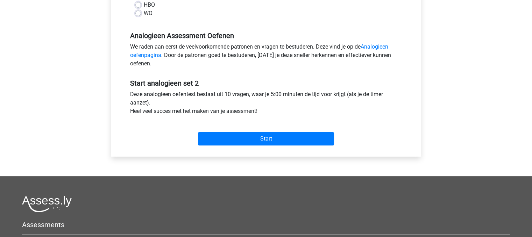
scroll to position [190, 0]
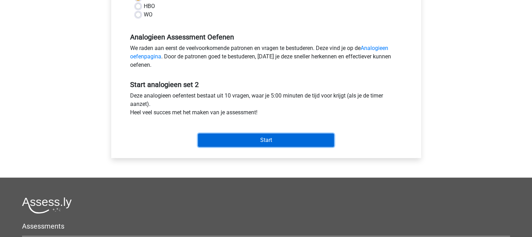
click at [247, 143] on input "Start" at bounding box center [266, 140] width 136 height 13
